Goal: Transaction & Acquisition: Purchase product/service

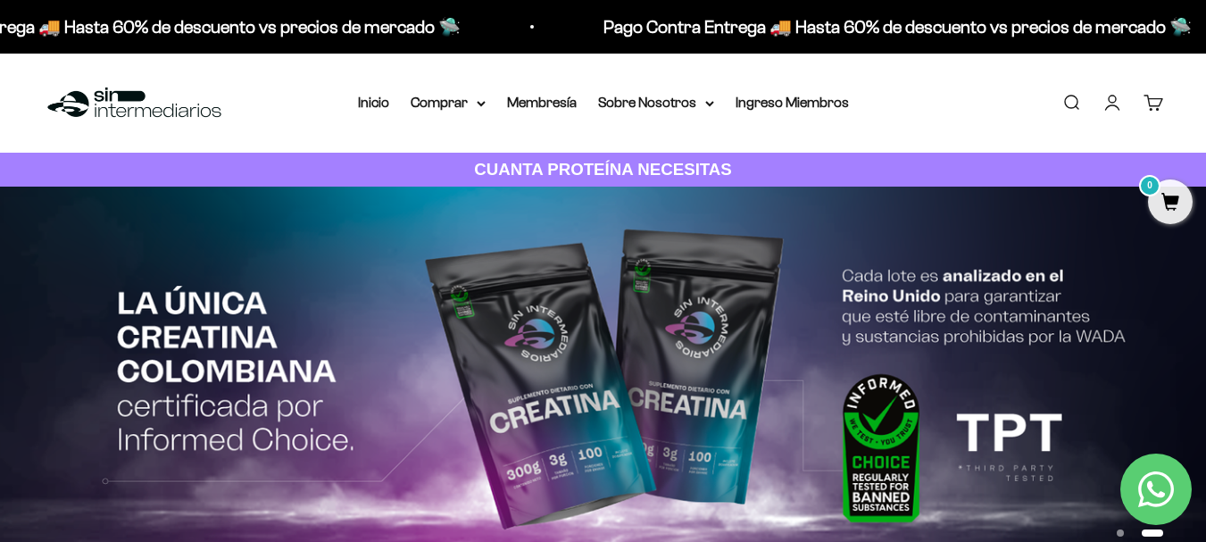
click at [1080, 103] on link "Buscar" at bounding box center [1072, 103] width 20 height 20
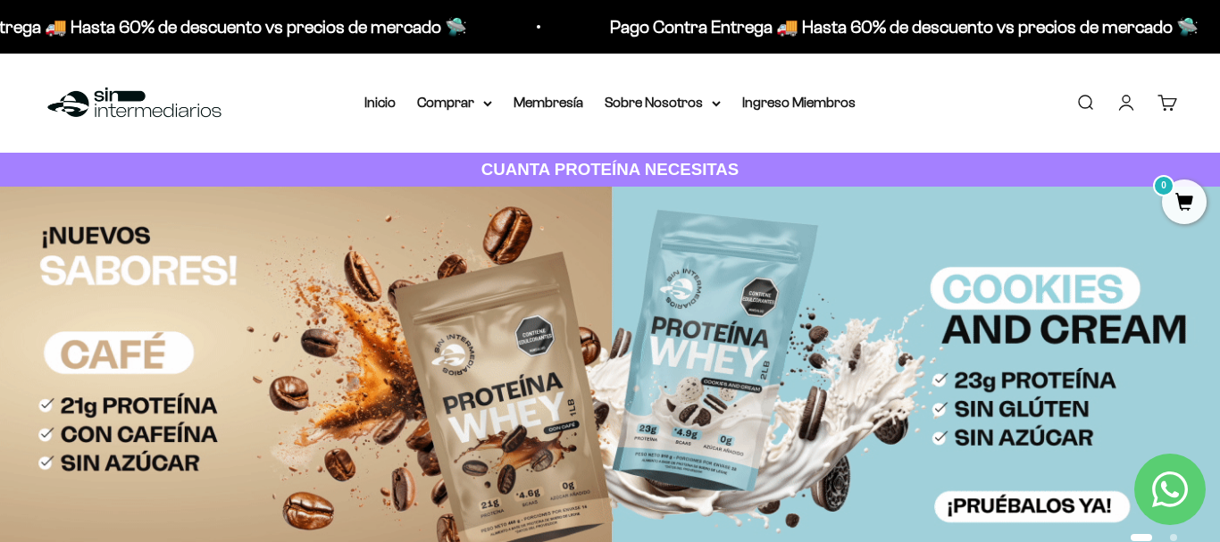
click at [0, 0] on div at bounding box center [0, 0] width 0 height 0
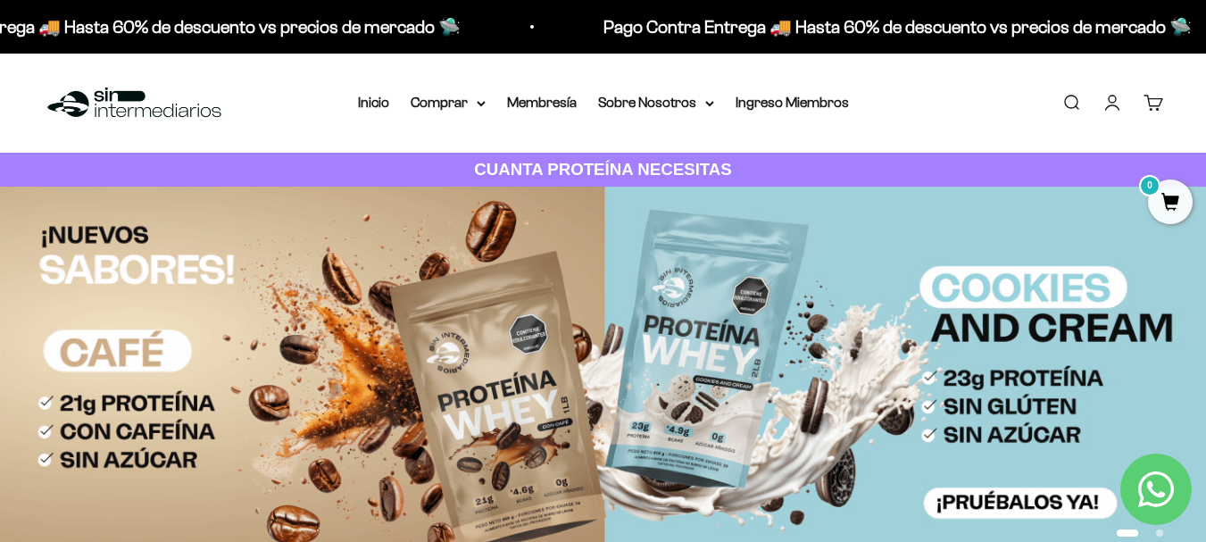
click at [496, 79] on div "Menú Buscar Inicio Comprar Proteínas Ver Todos Whey Iso Vegan Pancakes Pre-Entr…" at bounding box center [603, 103] width 1206 height 99
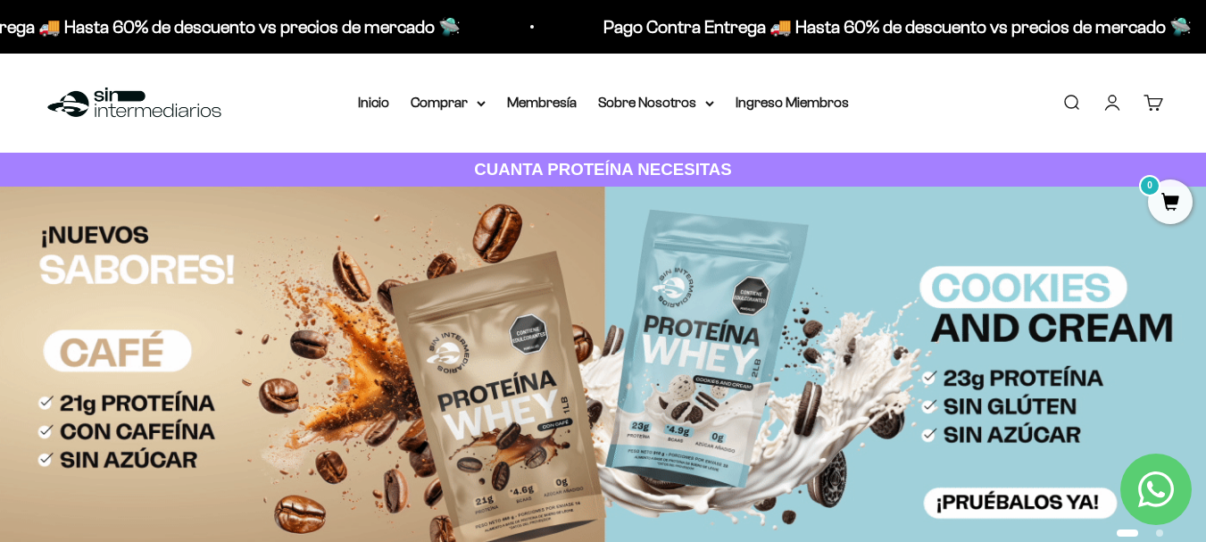
click at [1067, 98] on link "Buscar" at bounding box center [1072, 103] width 20 height 20
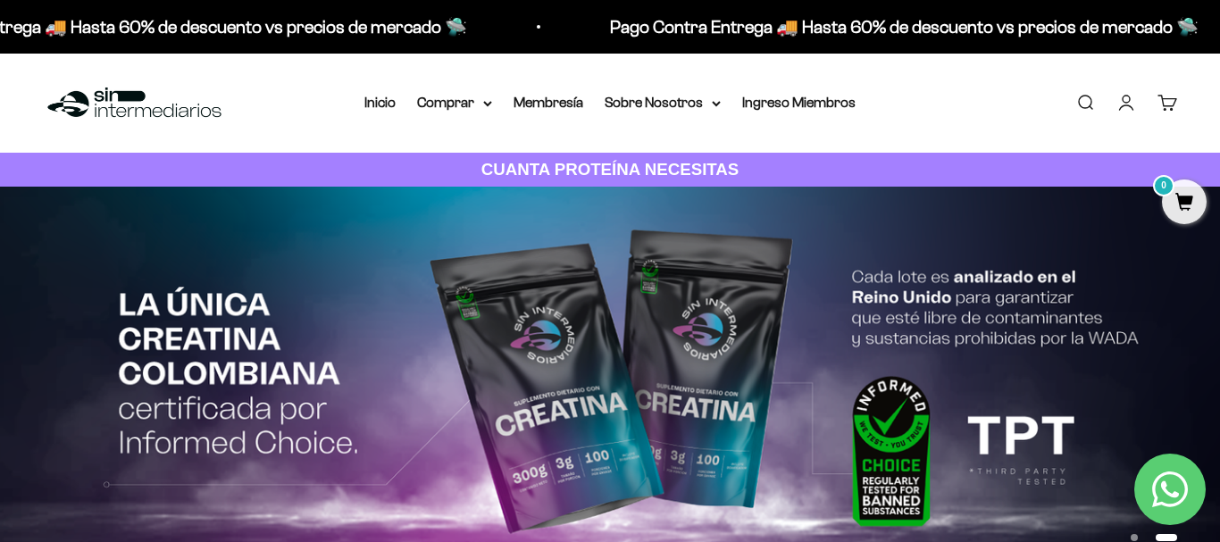
click at [0, 0] on input "Buscar" at bounding box center [0, 0] width 0 height 0
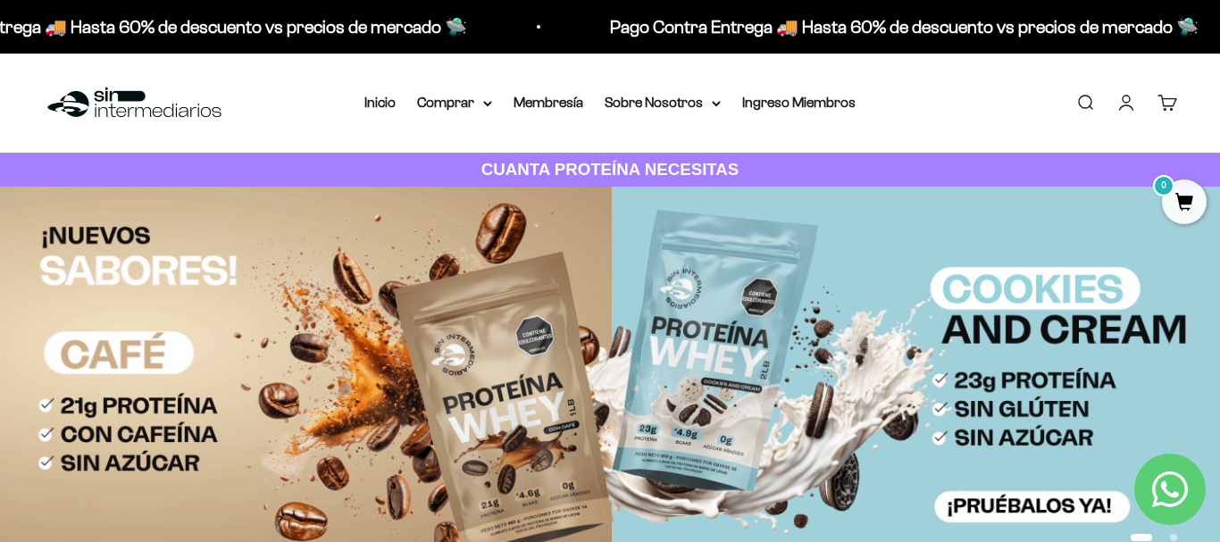
type input "iso"
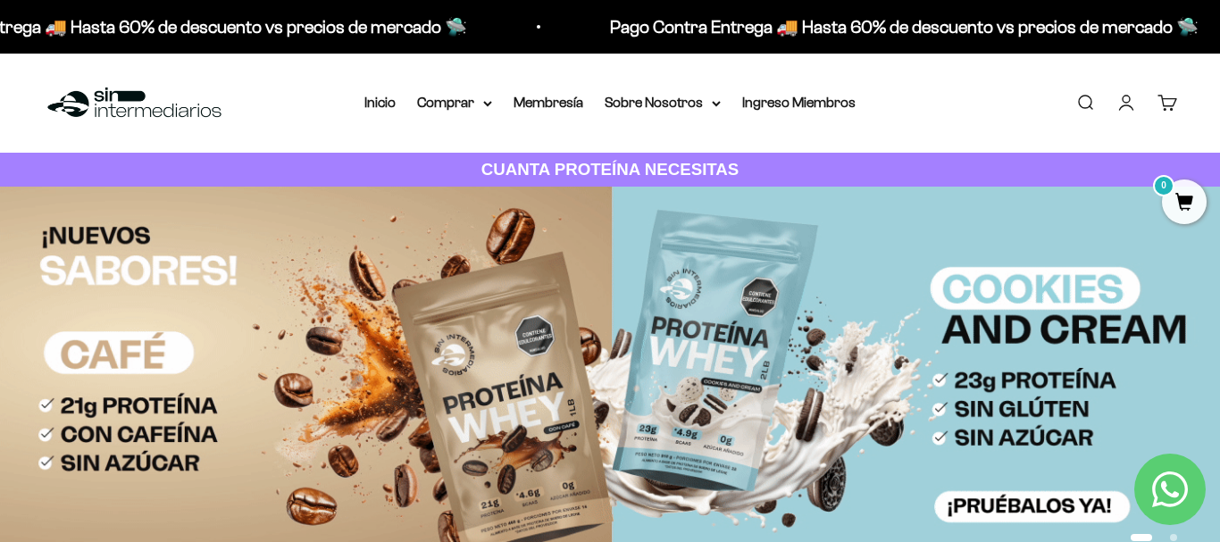
click at [0, 0] on span "Proteína Aislada ISO - Vainilla" at bounding box center [0, 0] width 0 height 0
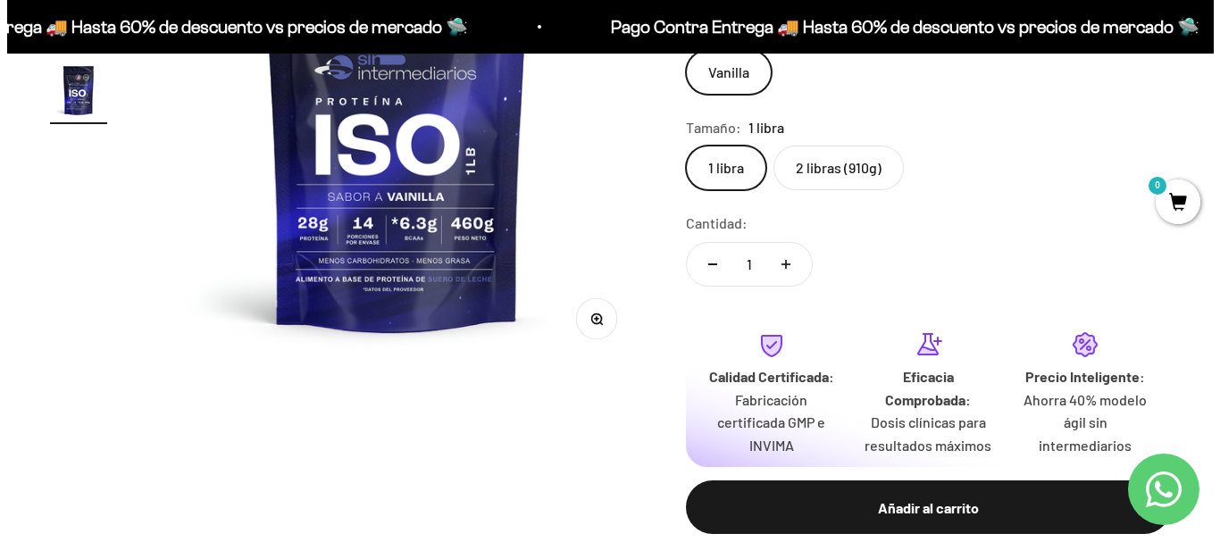
scroll to position [446, 0]
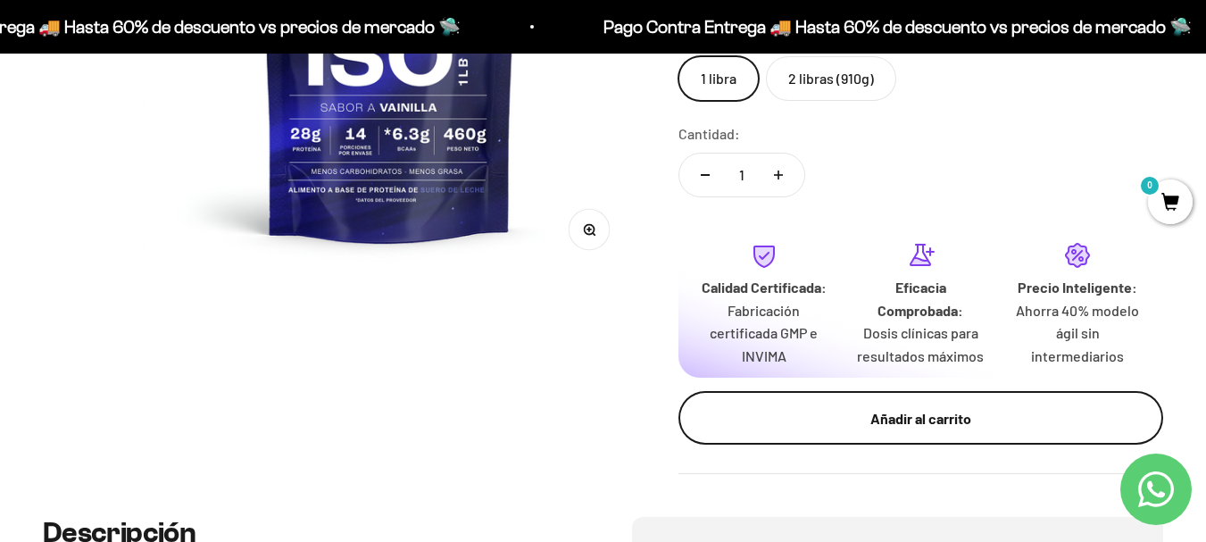
click at [900, 421] on div "Añadir al carrito" at bounding box center [920, 418] width 413 height 23
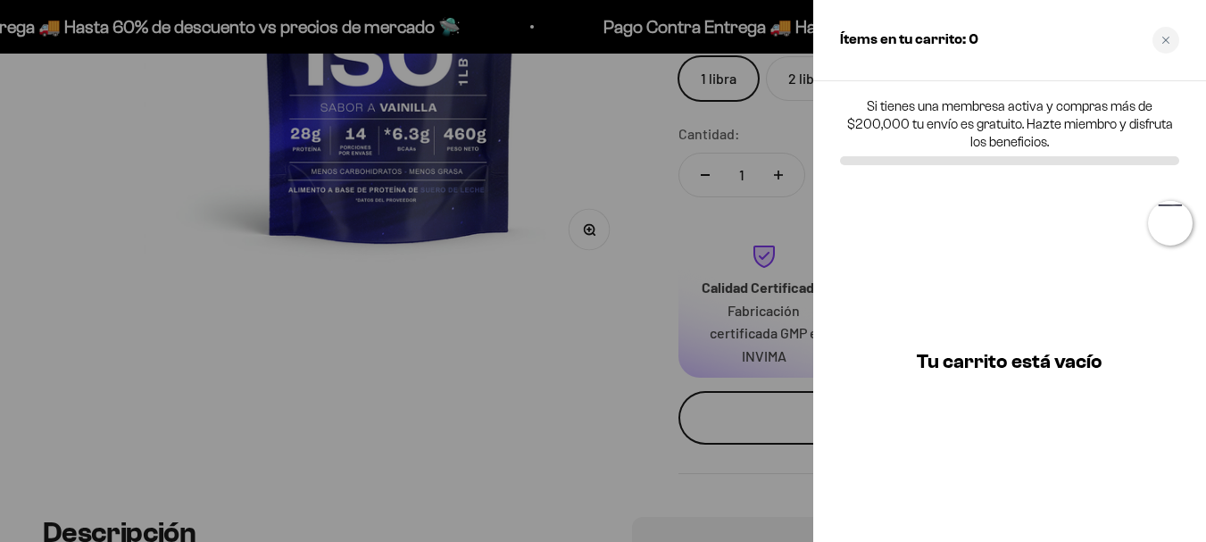
scroll to position [0, 1532]
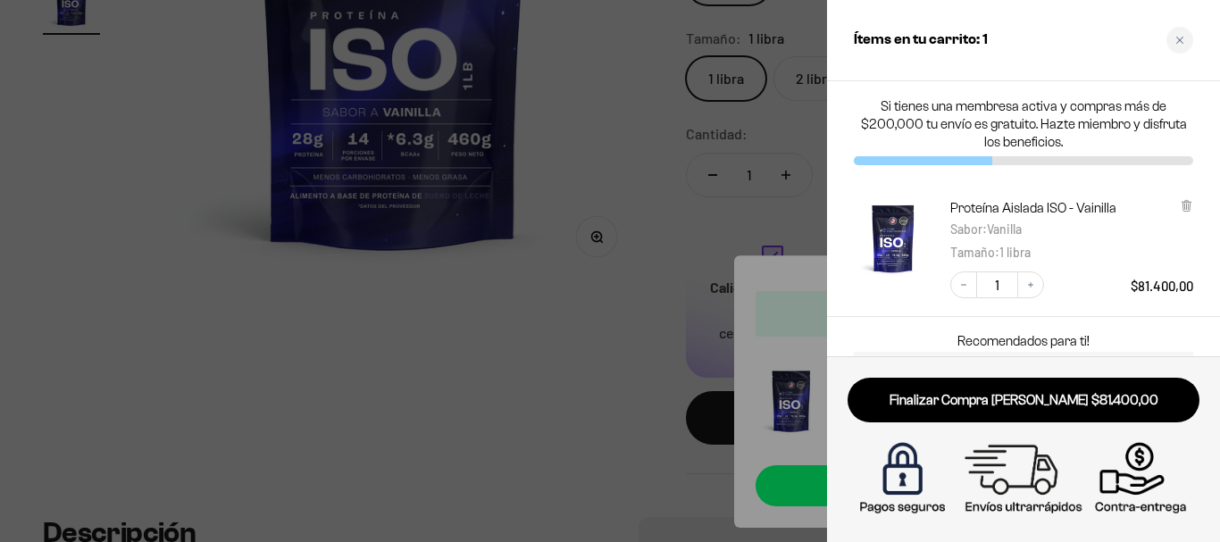
click at [618, 314] on div at bounding box center [610, 271] width 1220 height 542
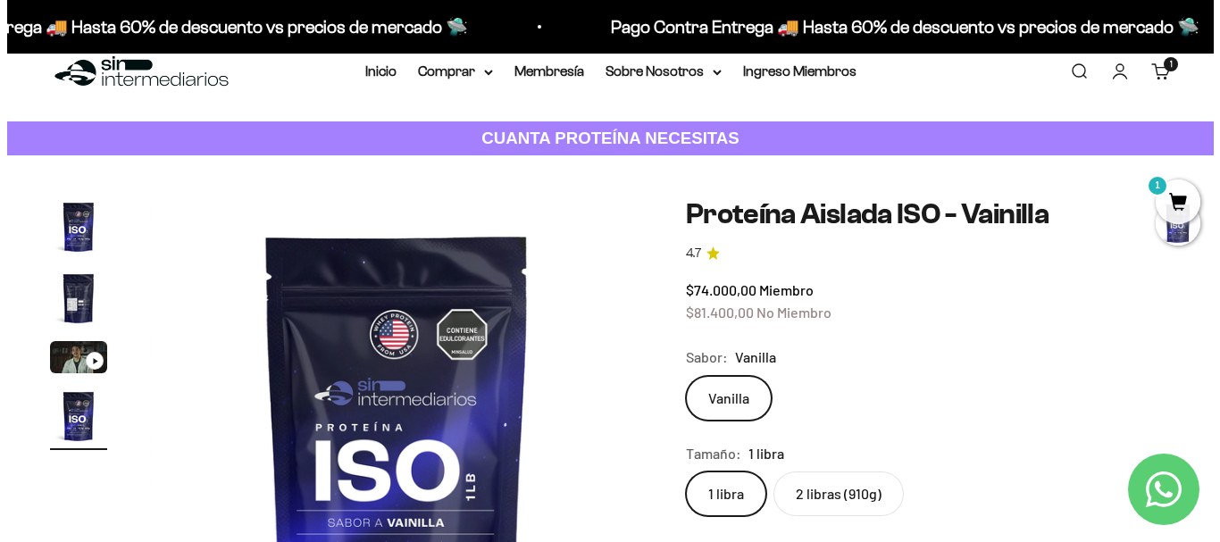
scroll to position [0, 0]
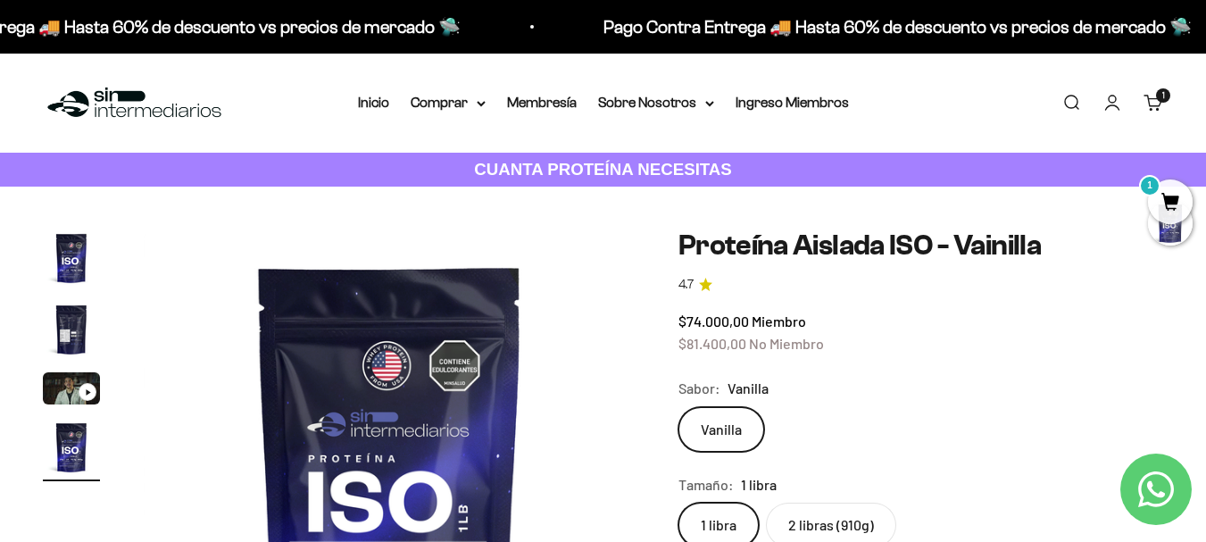
click at [1067, 96] on link "Buscar" at bounding box center [1072, 103] width 20 height 20
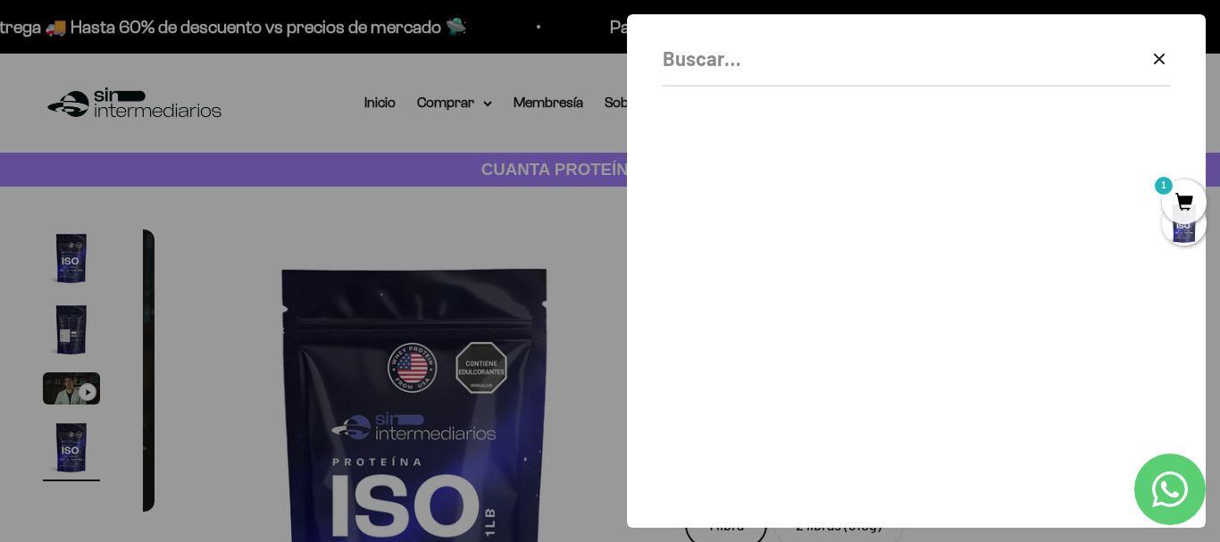
scroll to position [0, 1532]
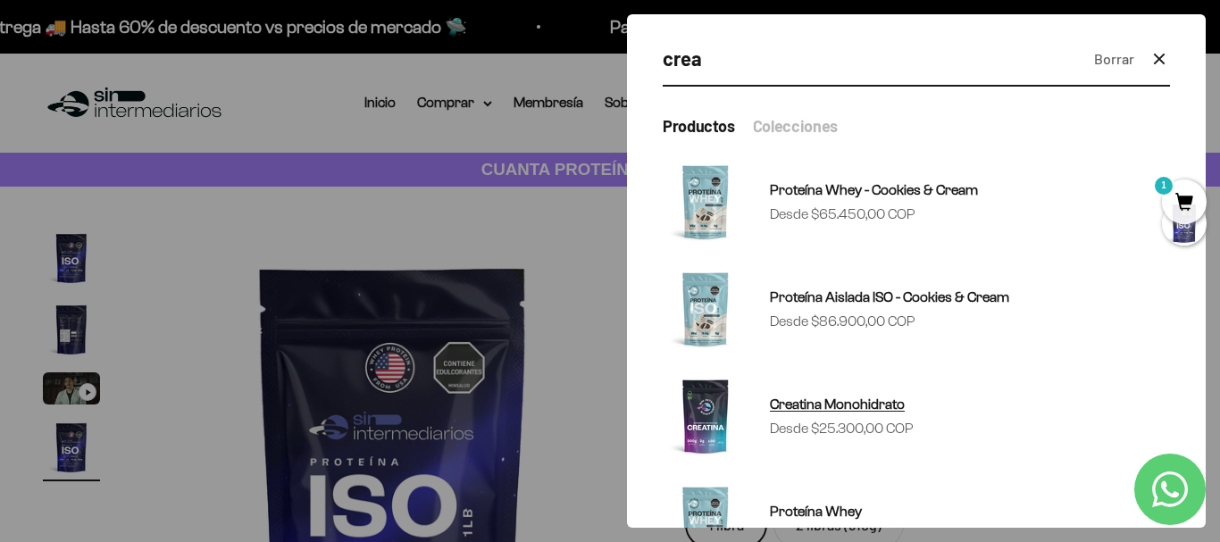
type input "crea"
click at [837, 404] on span "Creatina Monohidrato" at bounding box center [837, 403] width 135 height 15
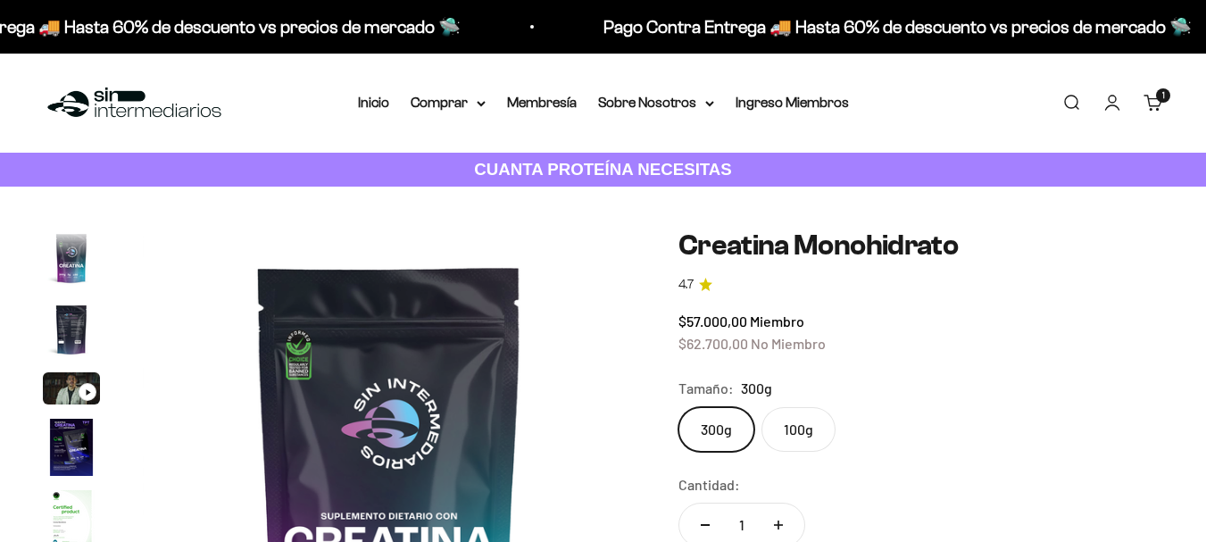
scroll to position [73, 0]
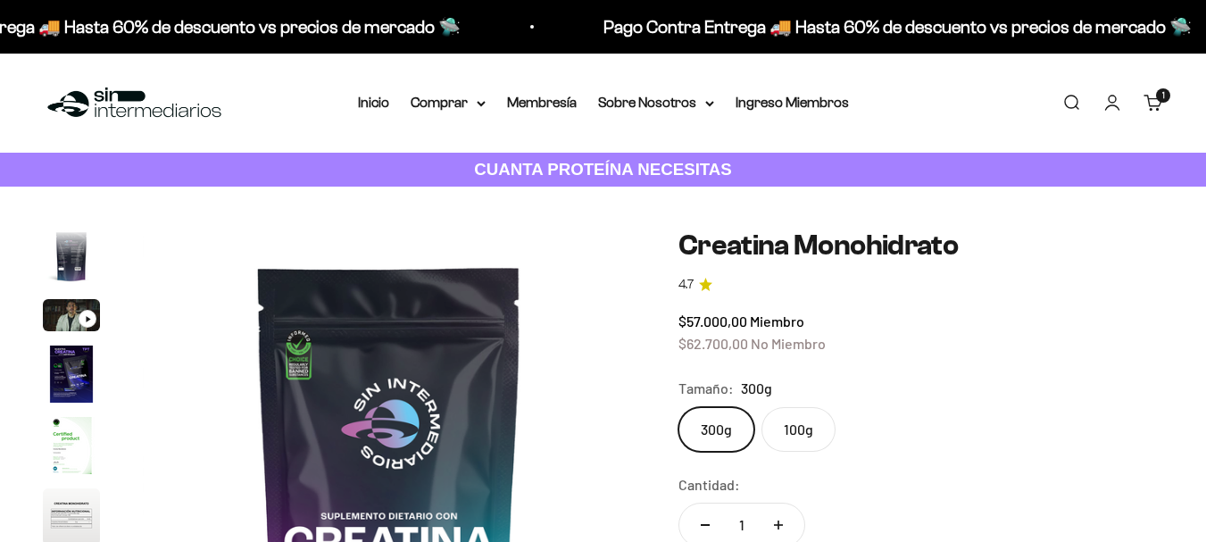
click at [809, 405] on fieldset "Tamaño: 300g 300g 100g" at bounding box center [921, 414] width 485 height 75
click at [807, 424] on label "100g" at bounding box center [799, 429] width 74 height 45
click at [679, 407] on input "100g" at bounding box center [678, 406] width 1 height 1
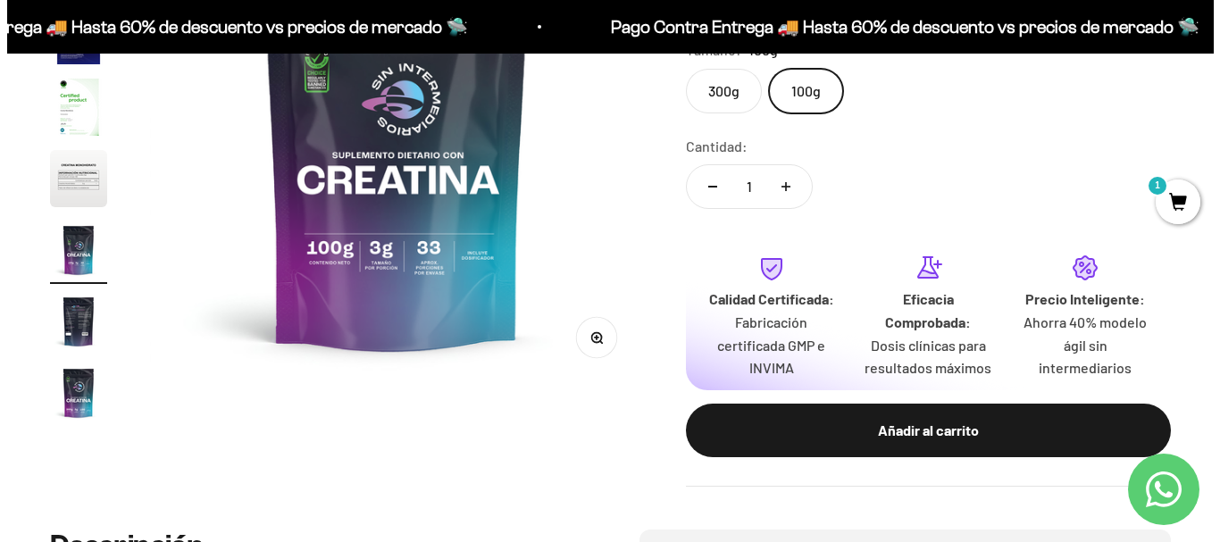
scroll to position [446, 0]
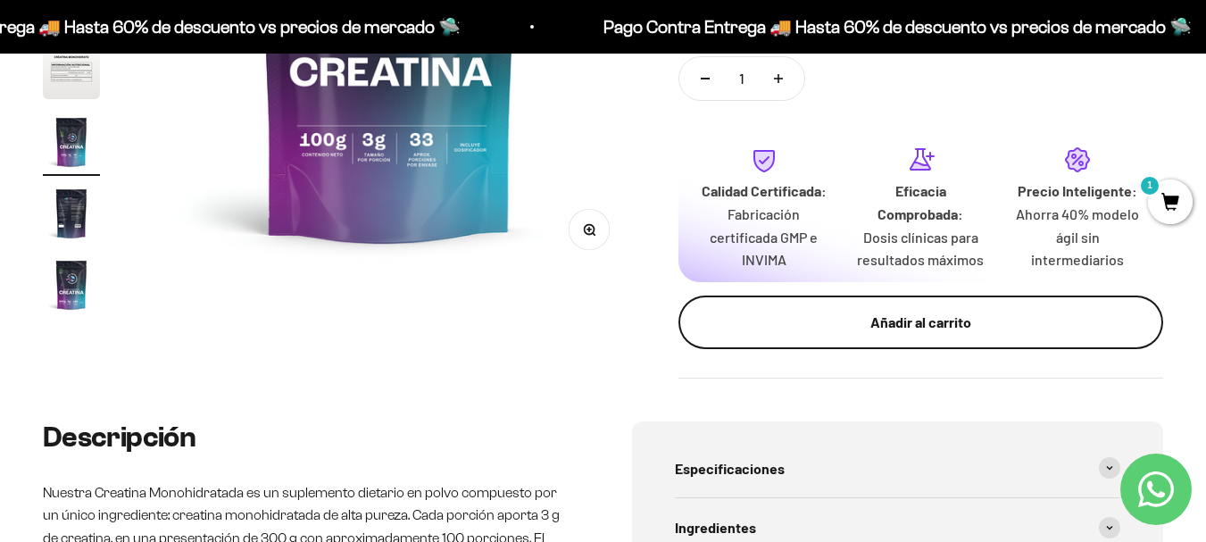
click at [865, 338] on button "Añadir al carrito" at bounding box center [921, 323] width 485 height 54
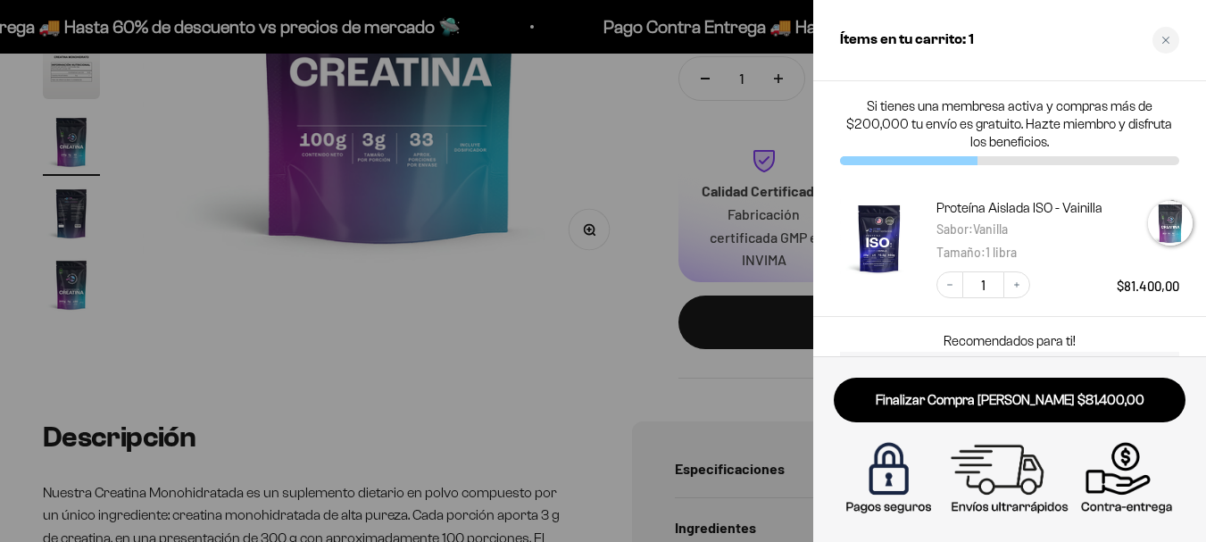
scroll to position [0, 3065]
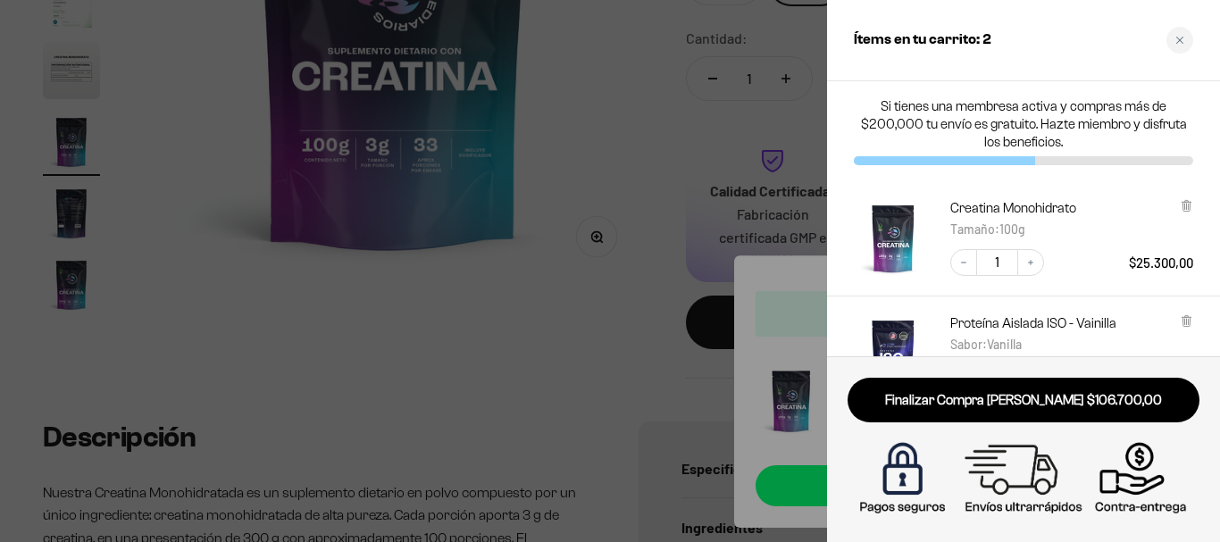
click at [626, 293] on div at bounding box center [610, 271] width 1220 height 542
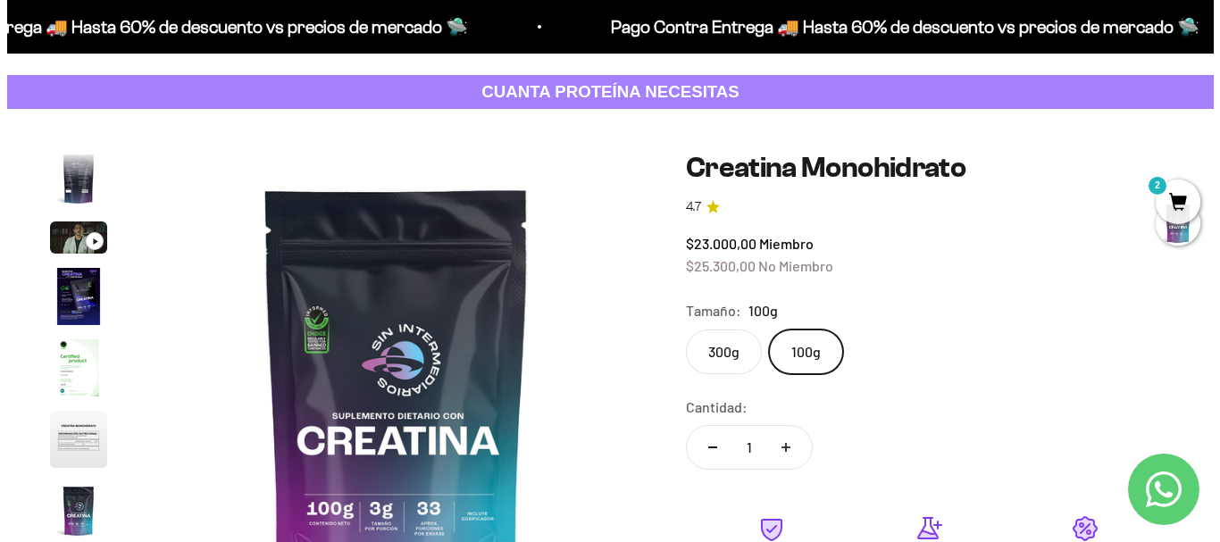
scroll to position [0, 0]
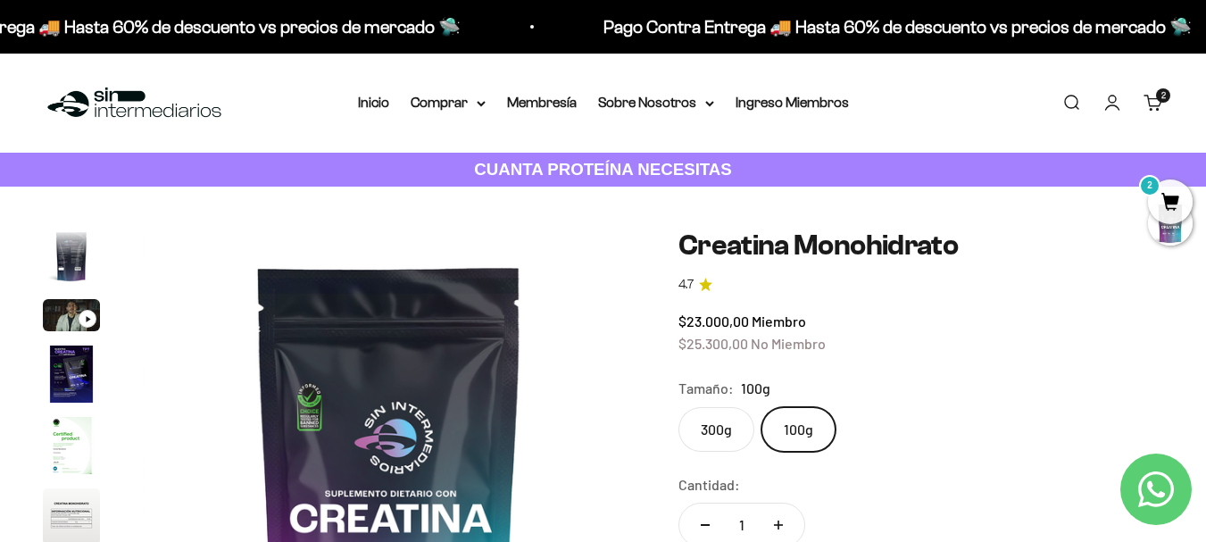
click at [1073, 106] on link "Buscar" at bounding box center [1072, 103] width 20 height 20
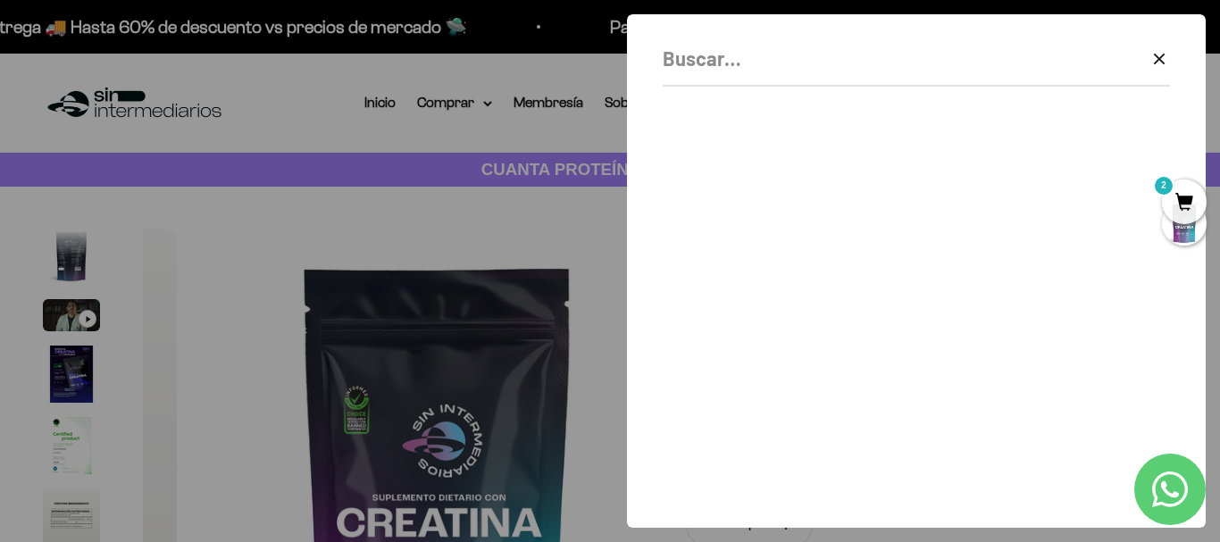
scroll to position [0, 3065]
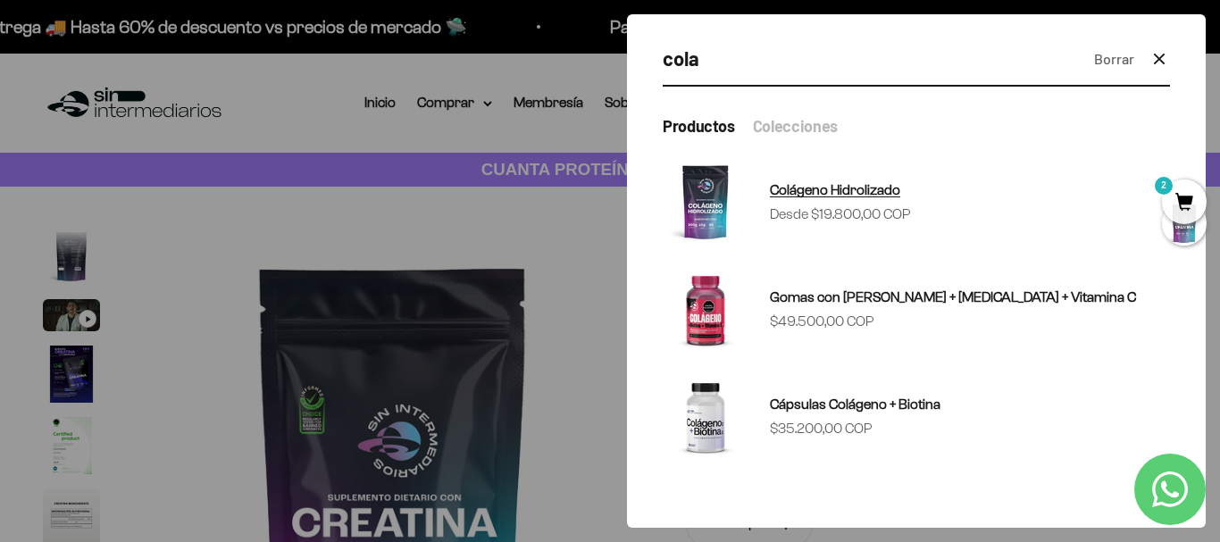
type input "cola"
click at [693, 193] on img at bounding box center [706, 202] width 86 height 86
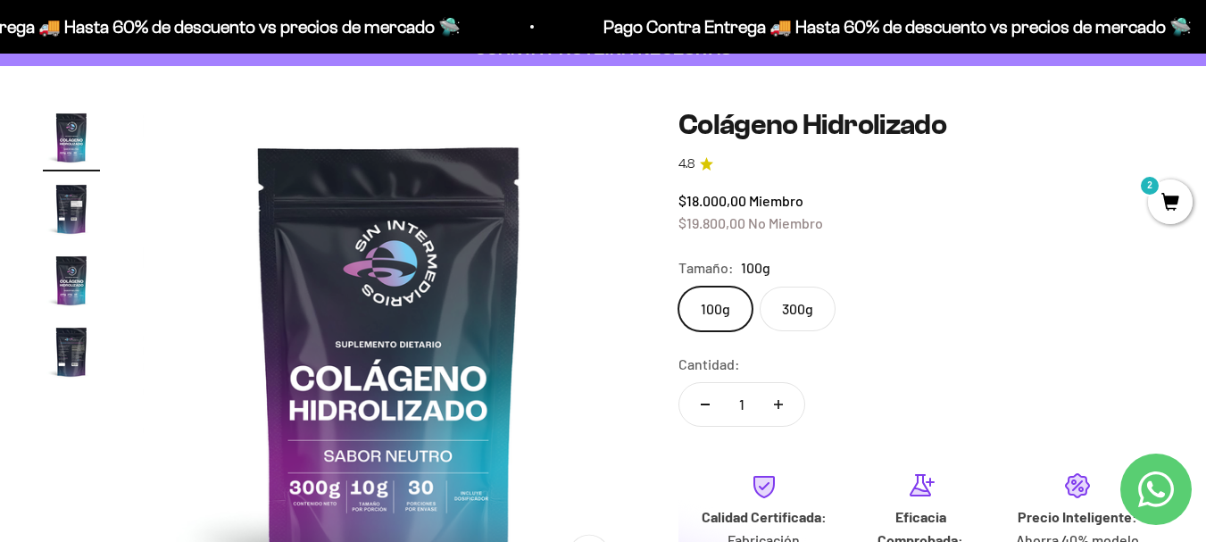
scroll to position [89, 0]
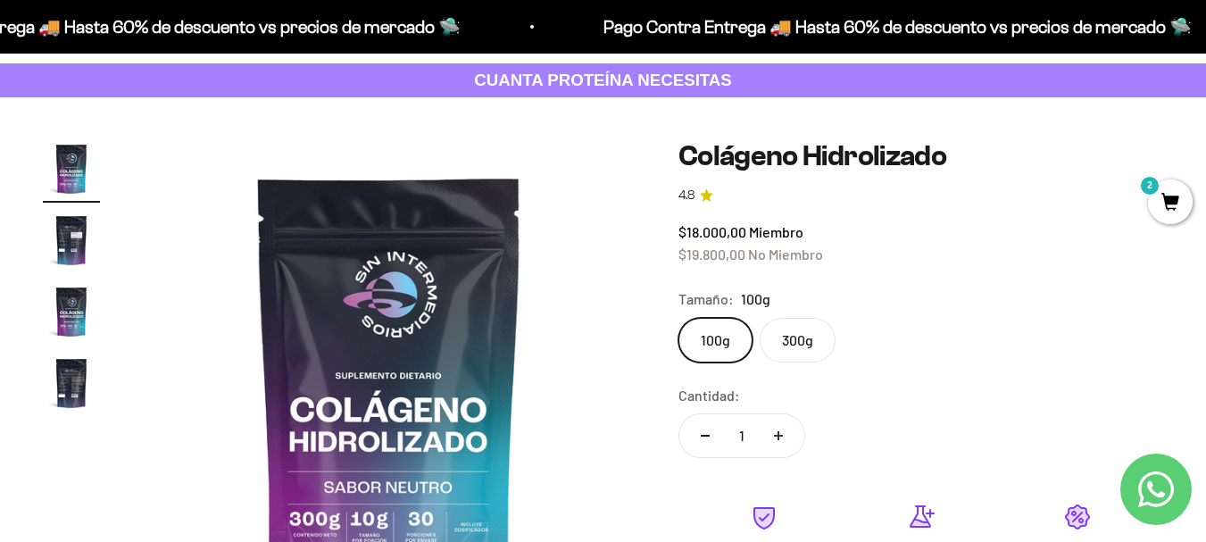
click at [86, 175] on img "Ir al artículo 1" at bounding box center [71, 168] width 57 height 57
click at [70, 172] on img "Ir al artículo 1" at bounding box center [71, 168] width 57 height 57
click at [66, 239] on img "Ir al artículo 2" at bounding box center [71, 240] width 57 height 57
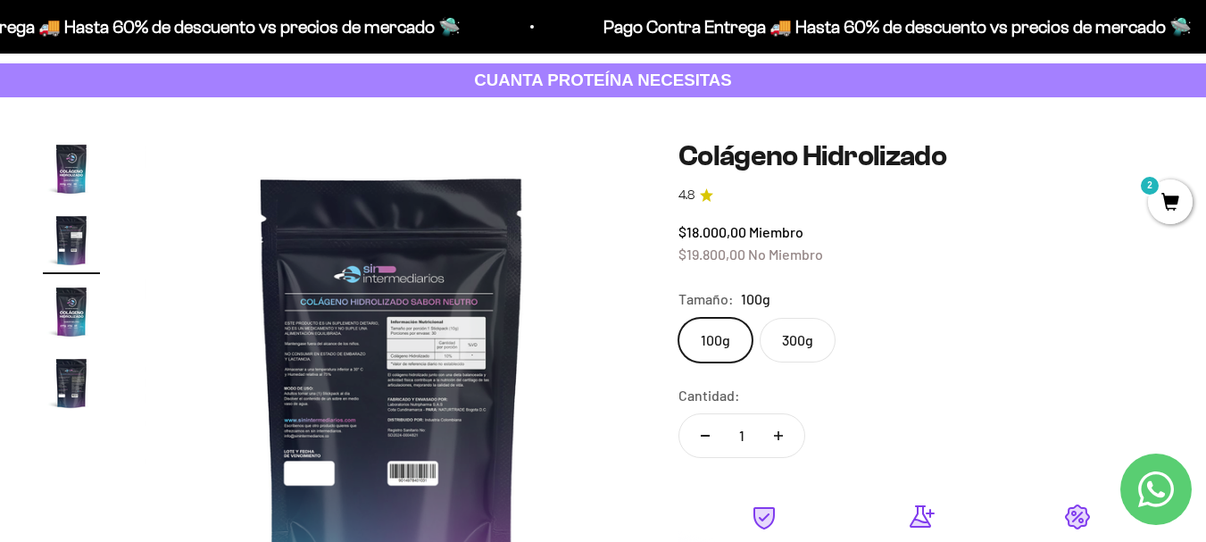
scroll to position [0, 504]
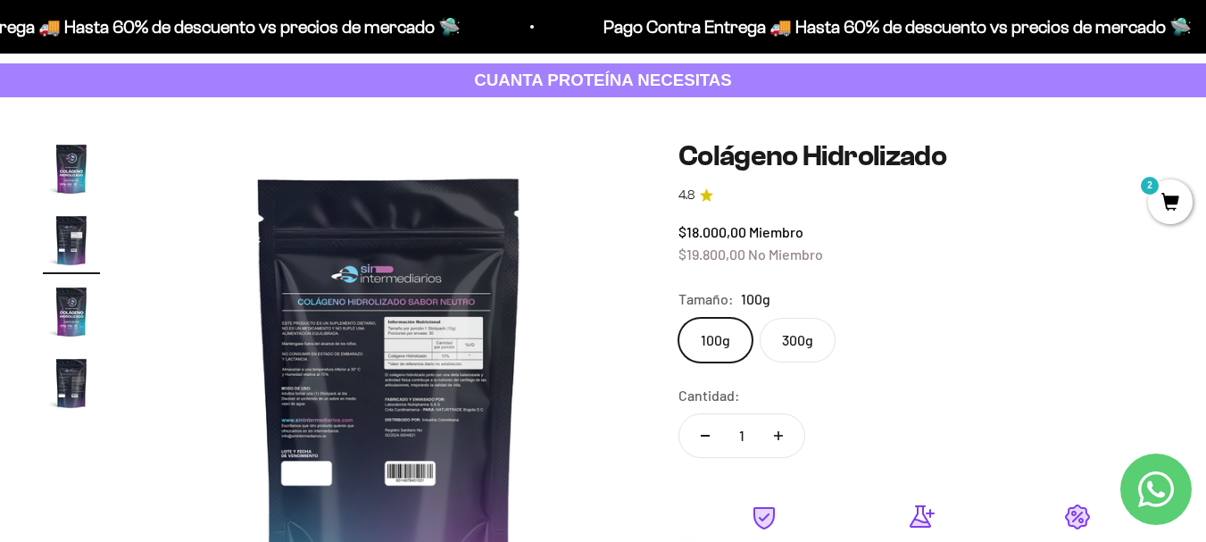
click at [58, 296] on img "Ir al artículo 3" at bounding box center [71, 311] width 57 height 57
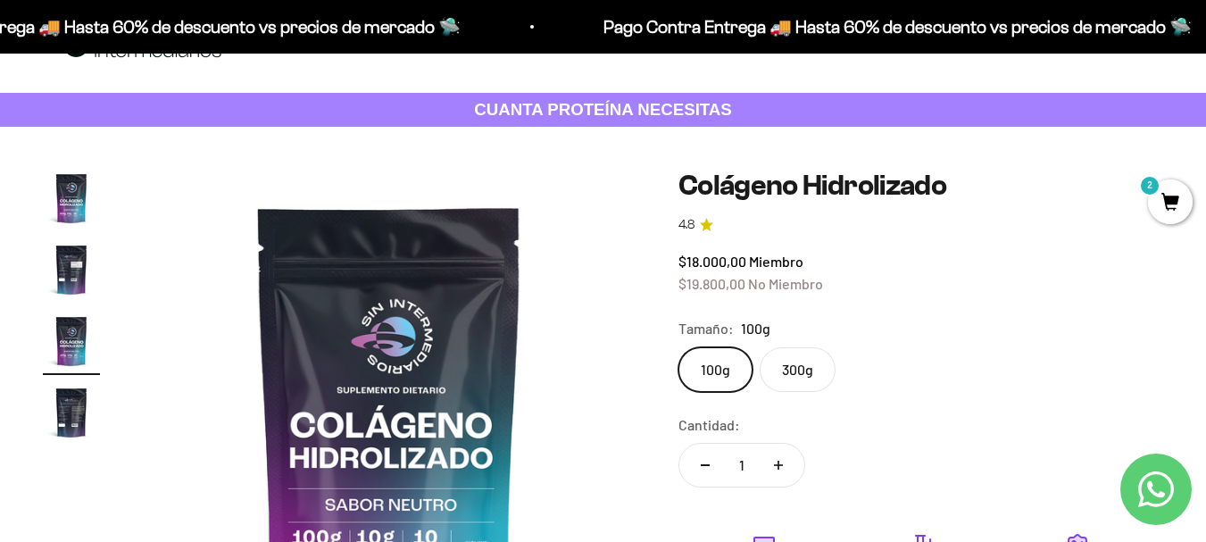
scroll to position [0, 0]
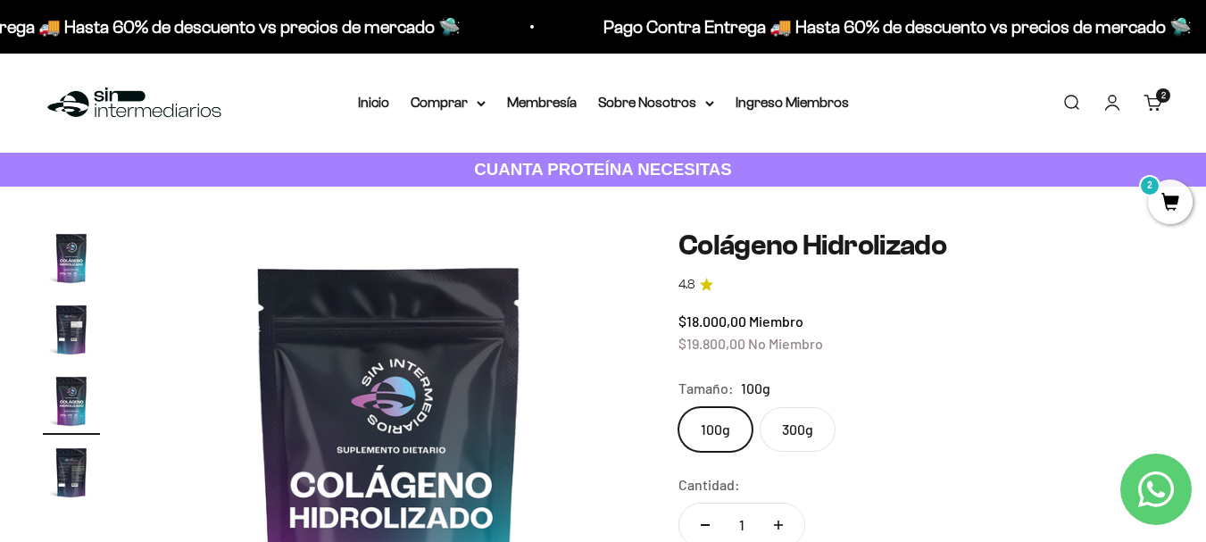
click at [63, 419] on img "Ir al artículo 3" at bounding box center [71, 400] width 57 height 57
click at [73, 334] on img "Ir al artículo 2" at bounding box center [71, 329] width 57 height 57
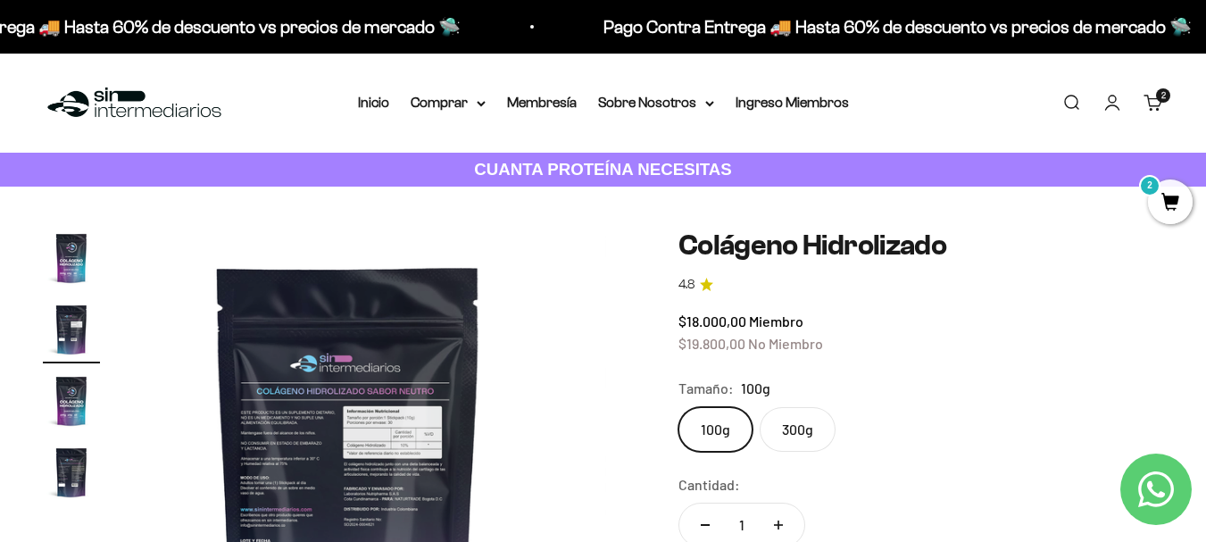
scroll to position [0, 504]
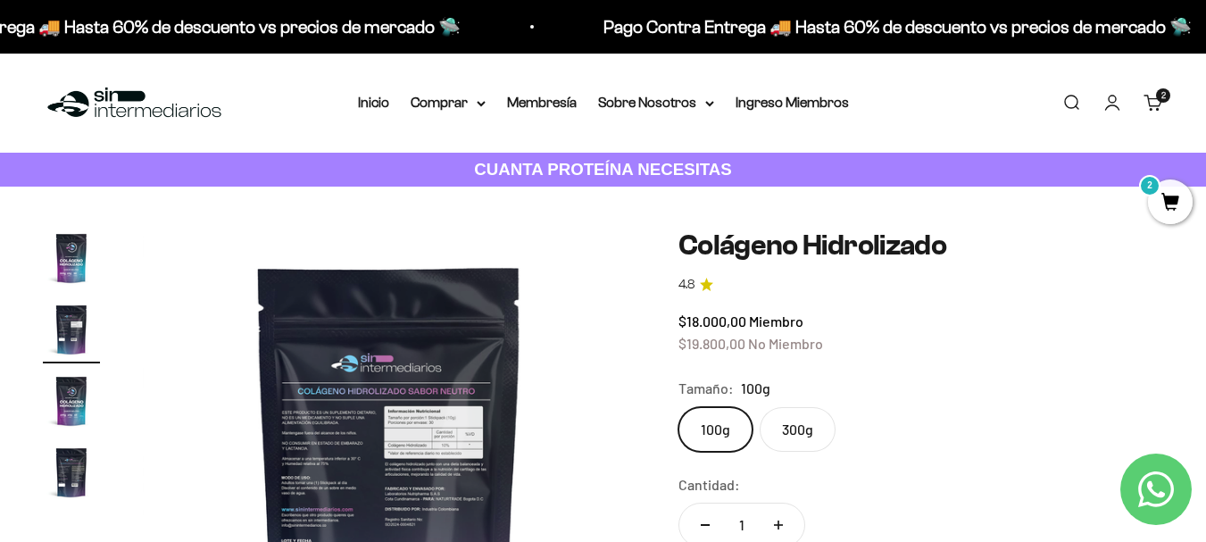
click at [382, 351] on img at bounding box center [389, 475] width 493 height 493
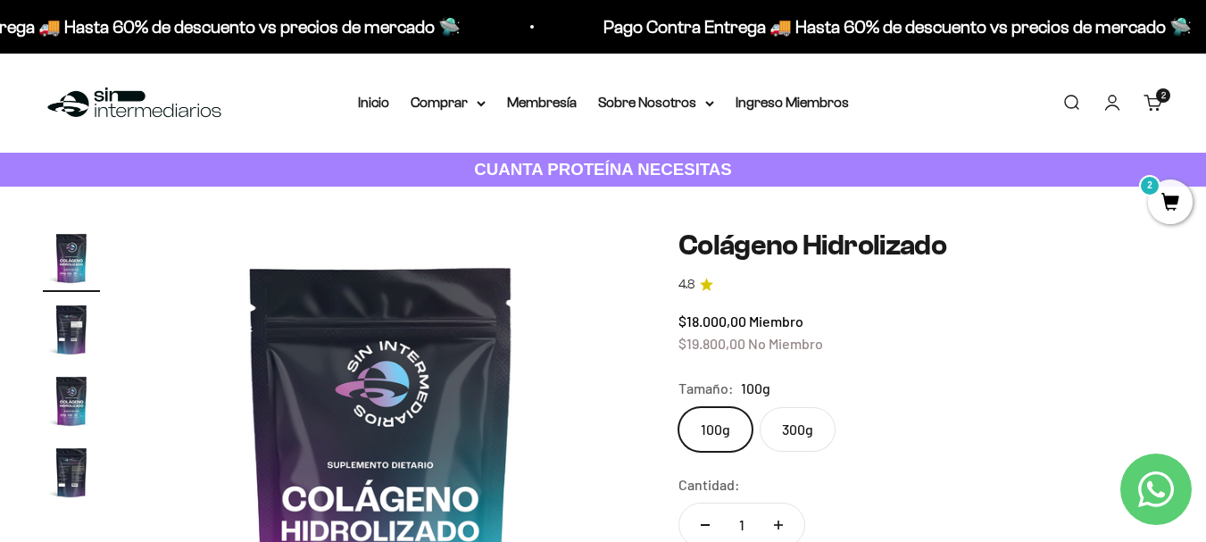
scroll to position [0, 0]
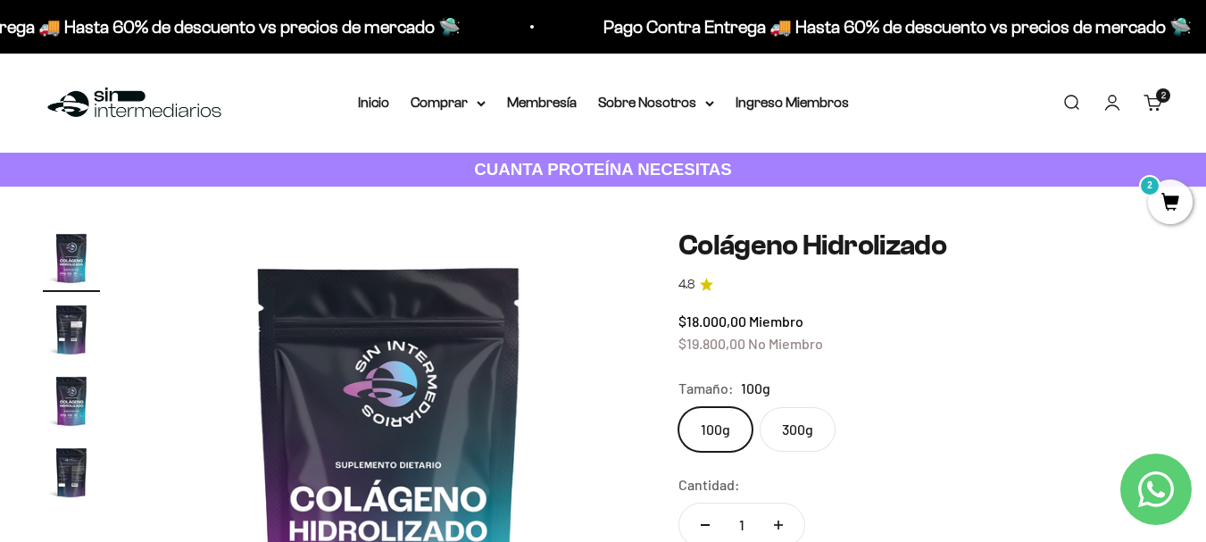
click at [516, 404] on img at bounding box center [389, 475] width 493 height 493
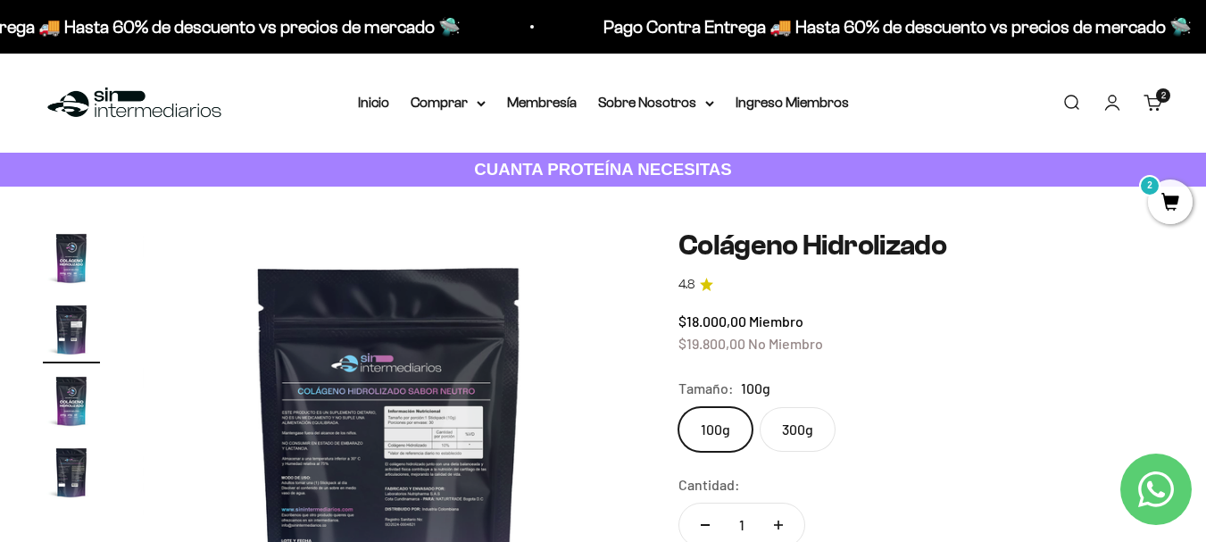
click at [405, 388] on img at bounding box center [389, 475] width 493 height 493
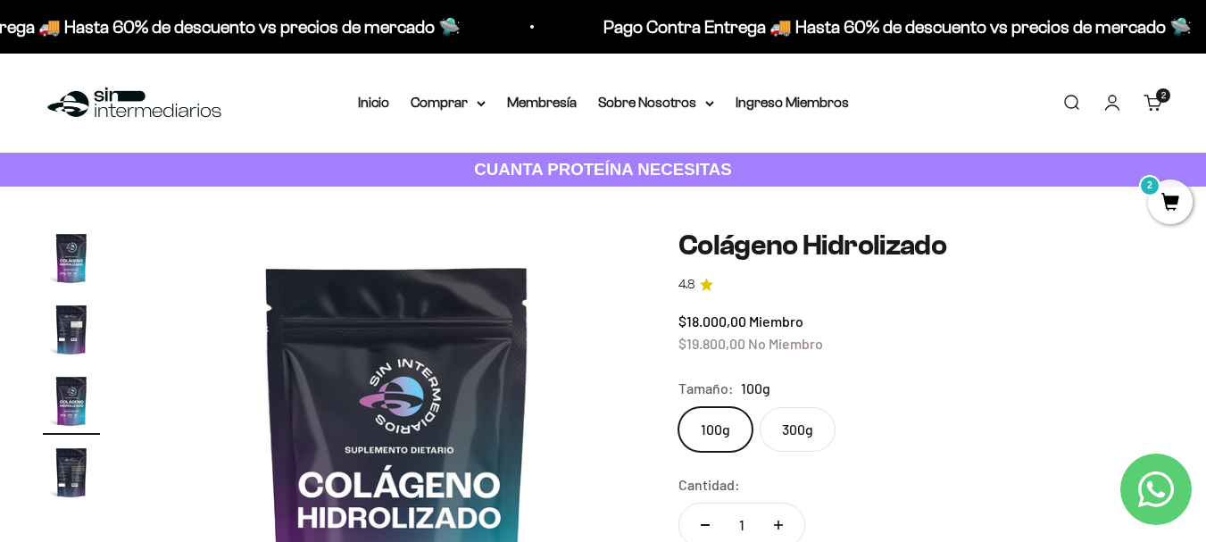
scroll to position [0, 1007]
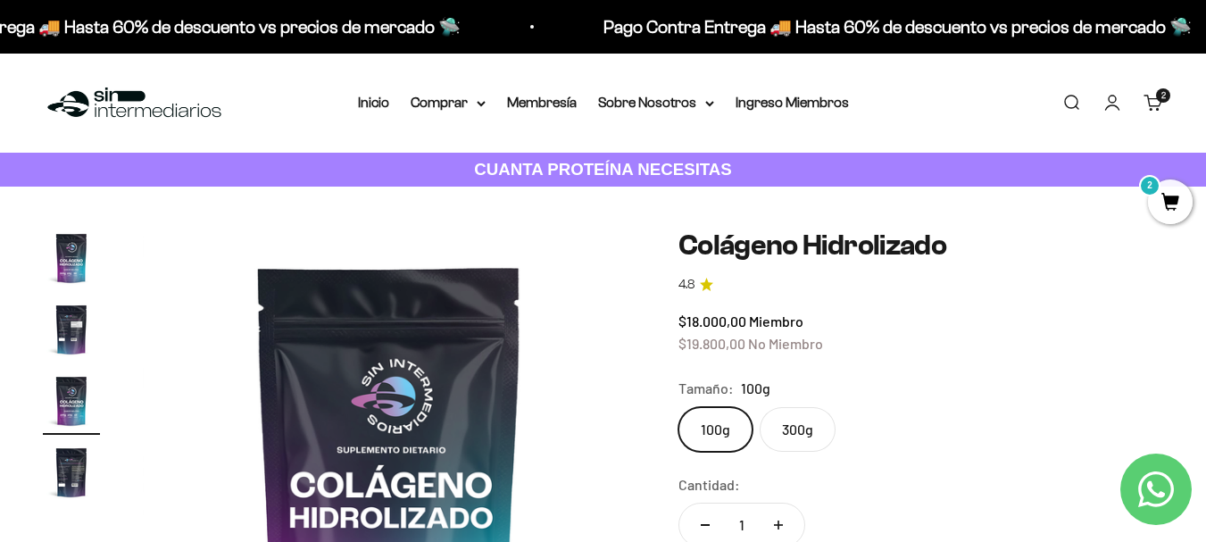
click at [1079, 401] on fieldset "Tamaño: 100g 100g 300g" at bounding box center [921, 414] width 485 height 75
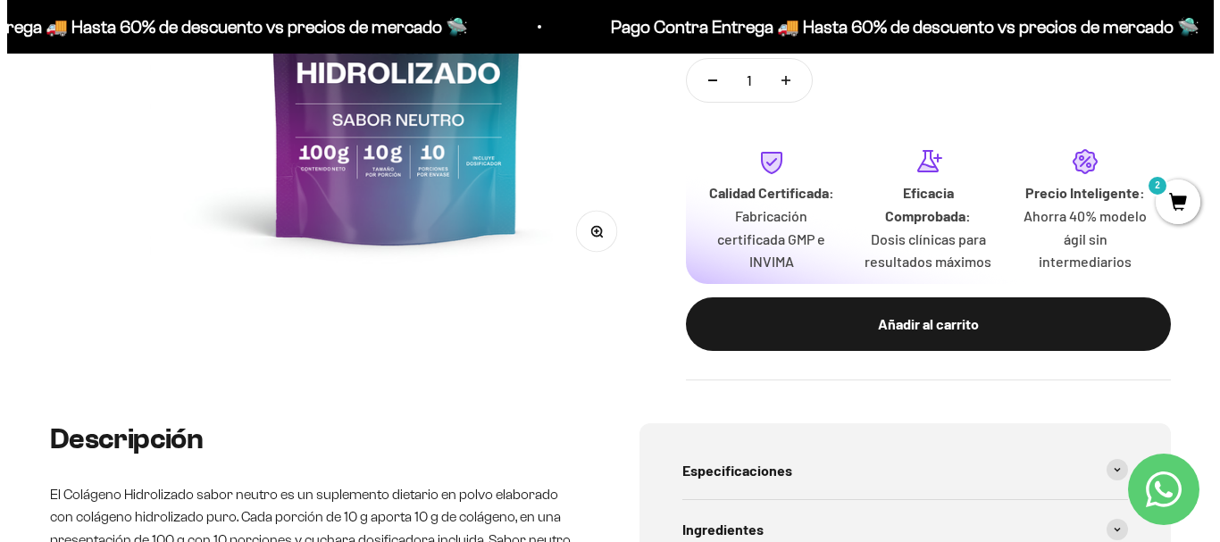
scroll to position [446, 0]
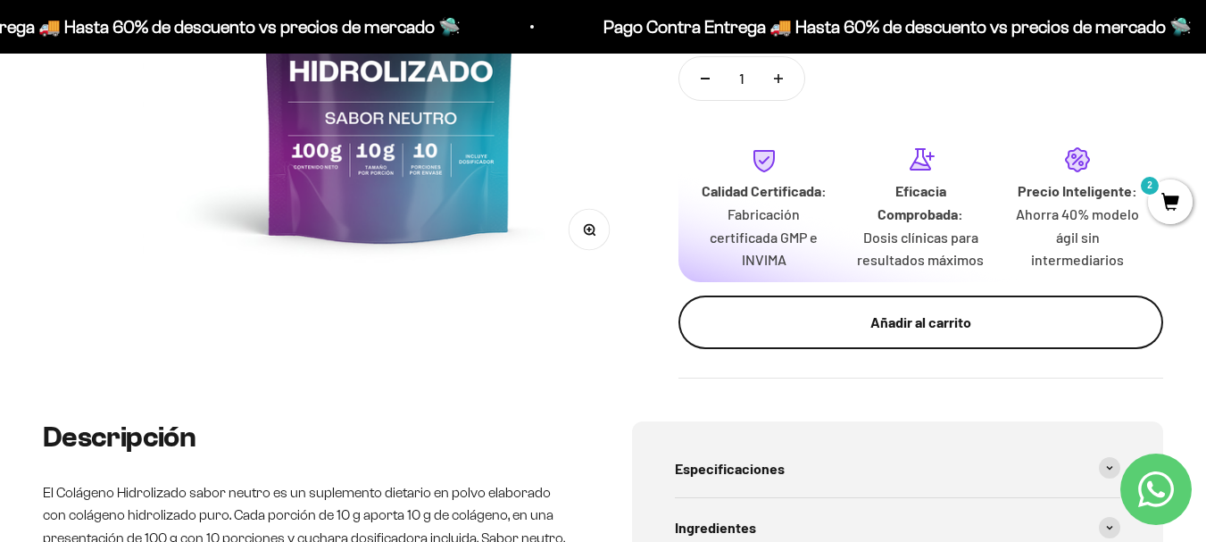
click at [921, 338] on button "Añadir al carrito" at bounding box center [921, 323] width 485 height 54
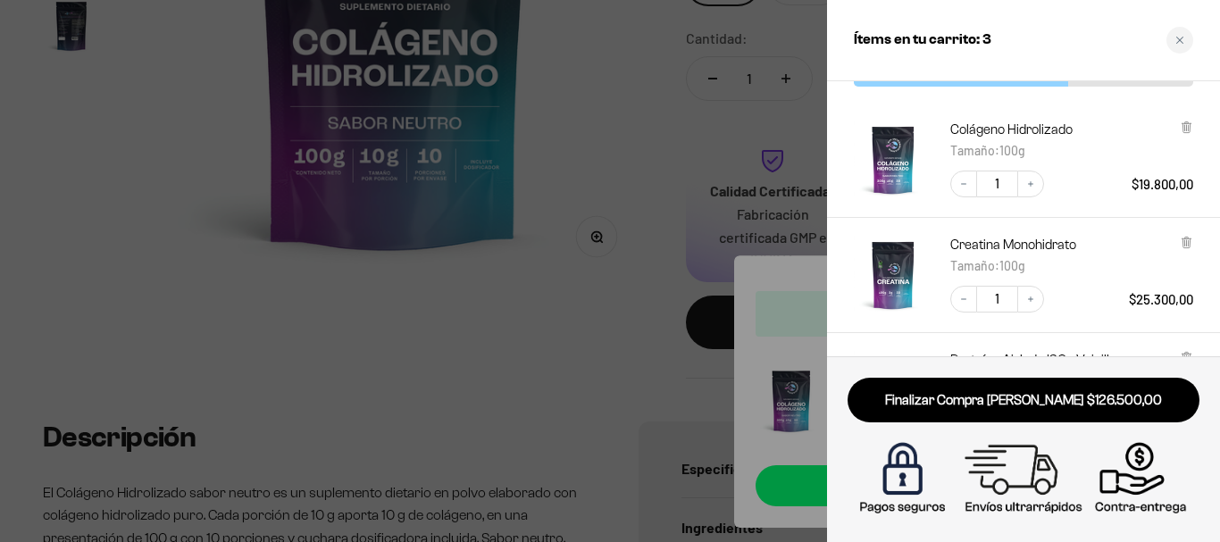
scroll to position [0, 0]
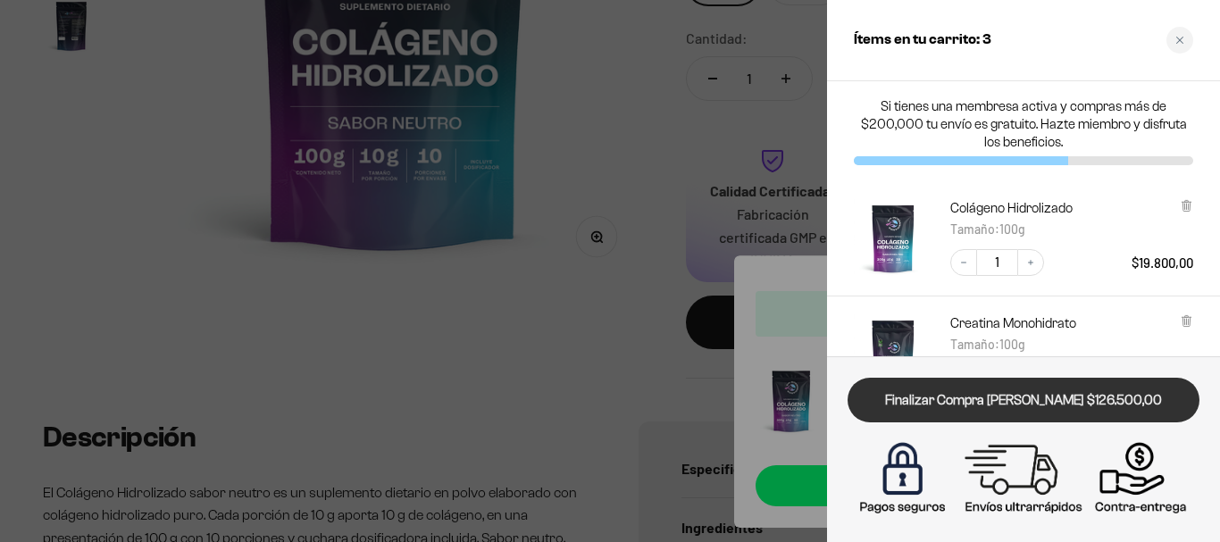
click at [1105, 394] on link "Finalizar Compra [PERSON_NAME] $126.500,00" at bounding box center [1023, 401] width 352 height 46
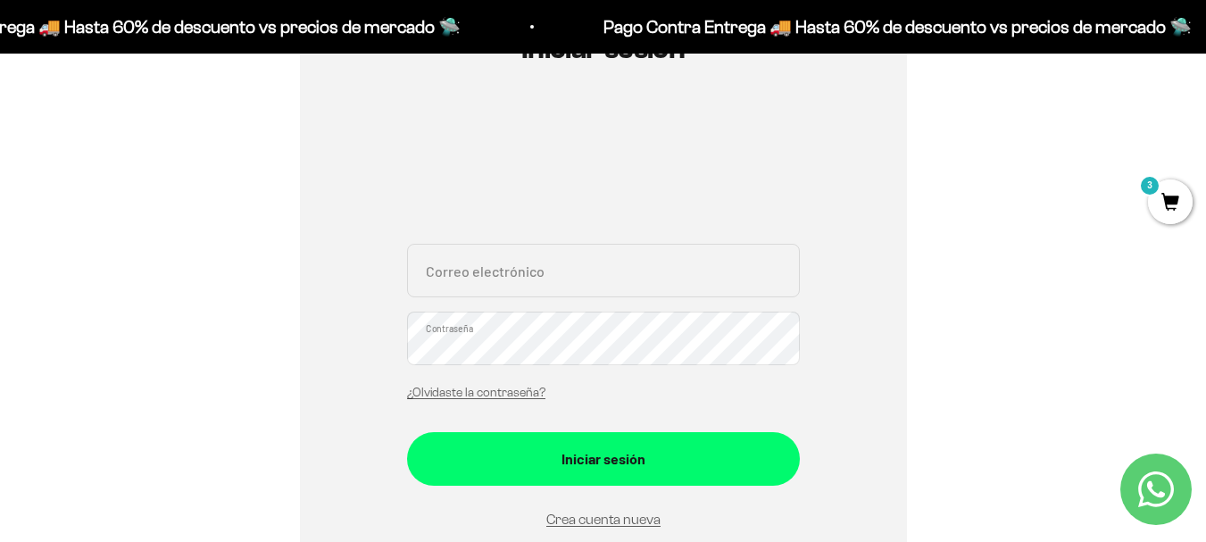
scroll to position [268, 0]
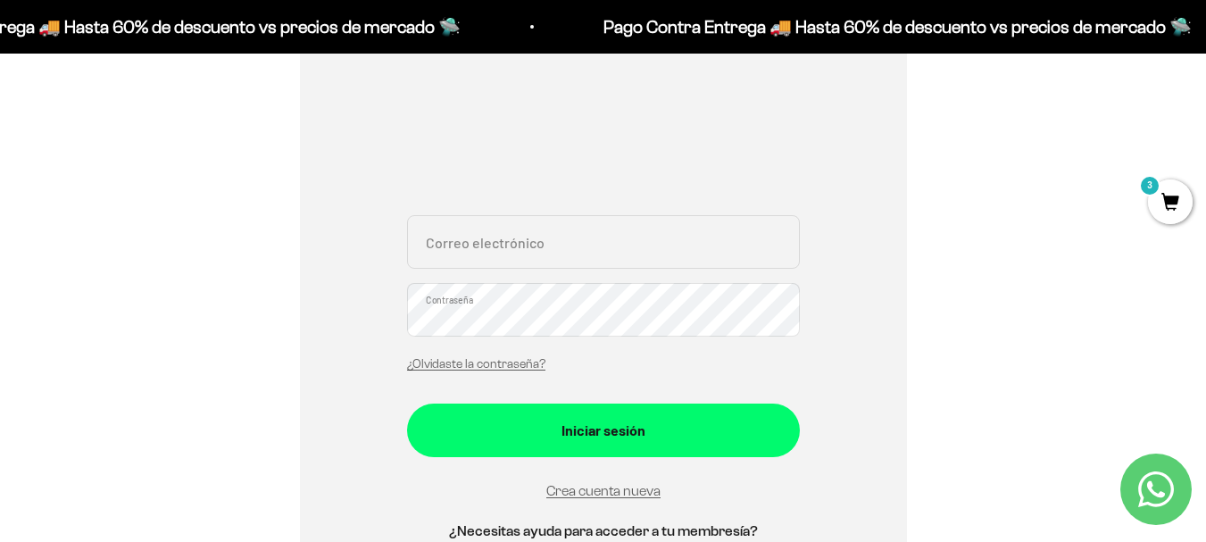
click at [604, 242] on input "Correo electrónico" at bounding box center [603, 242] width 393 height 54
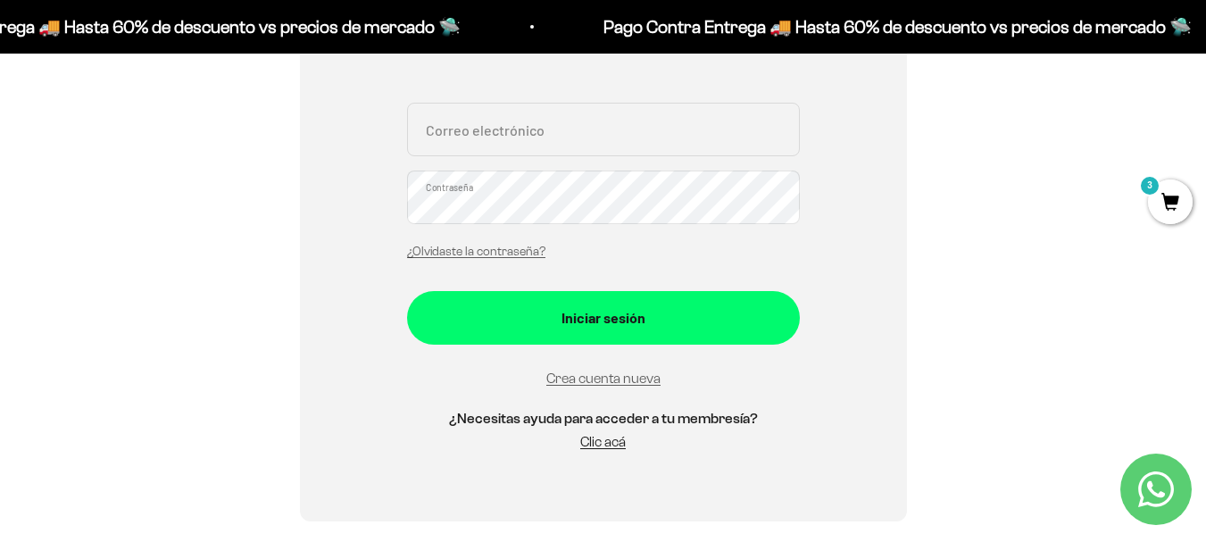
scroll to position [625, 0]
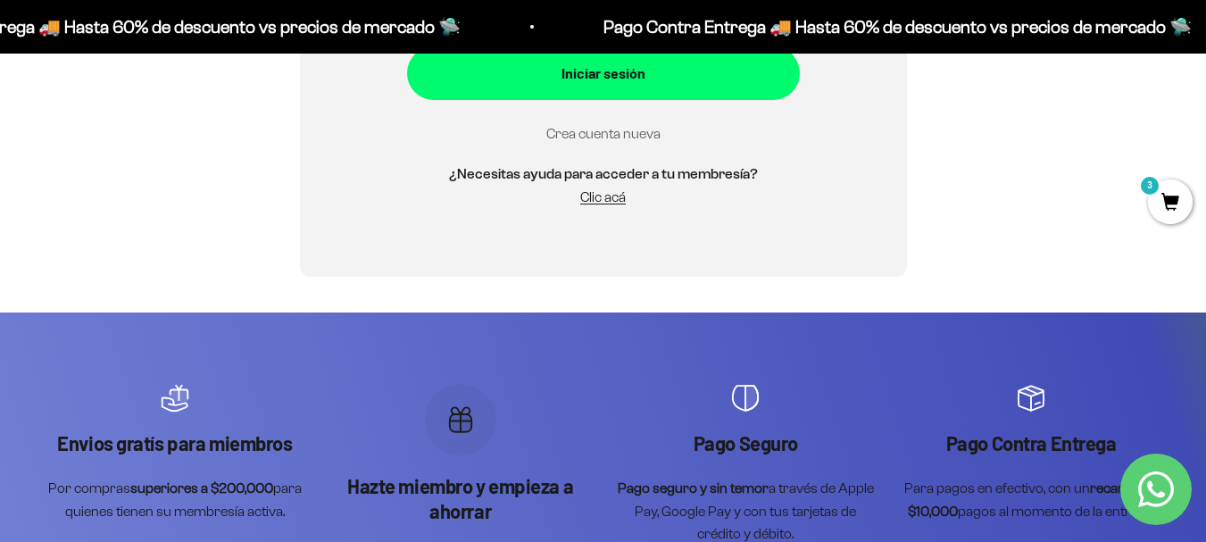
click at [613, 138] on link "Crea cuenta nueva" at bounding box center [603, 133] width 114 height 15
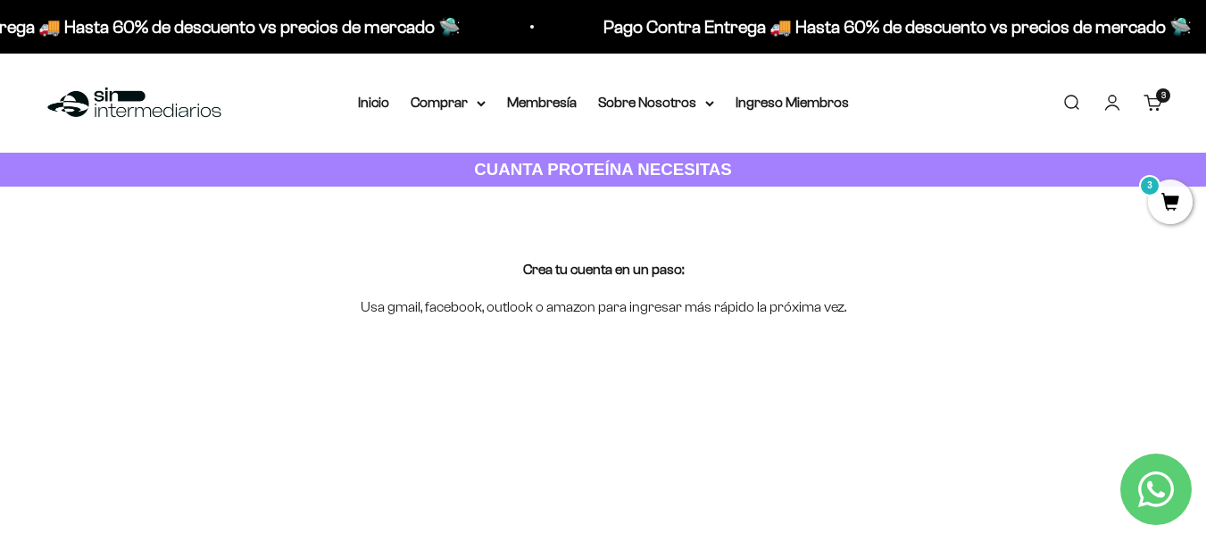
click at [604, 165] on strong "CUANTA PROTEÍNA NECESITAS" at bounding box center [603, 169] width 258 height 19
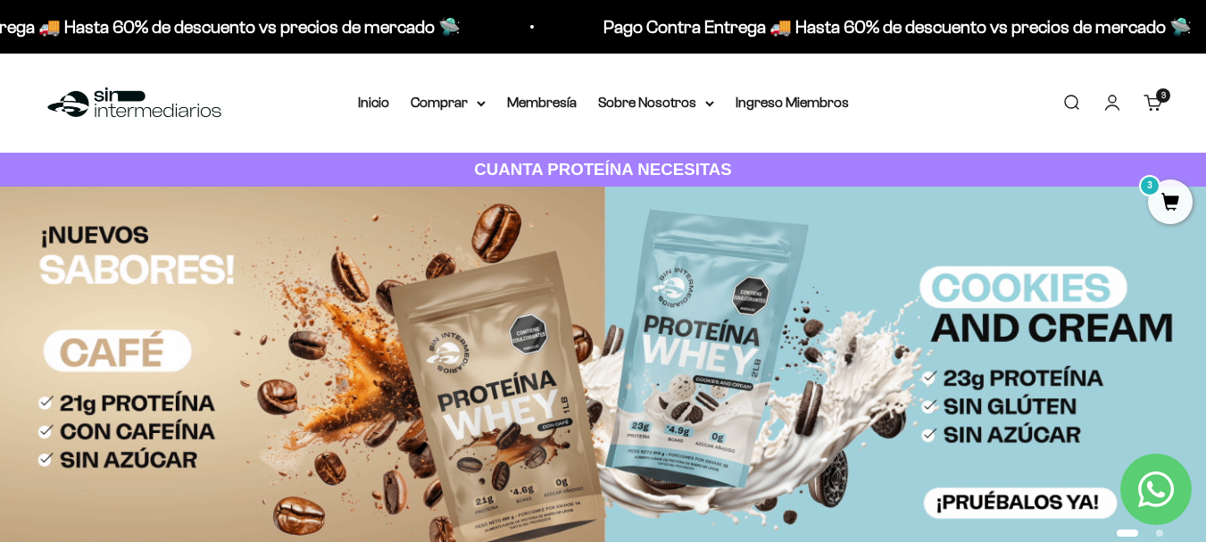
click at [1117, 110] on link "Iniciar sesión" at bounding box center [1113, 103] width 20 height 20
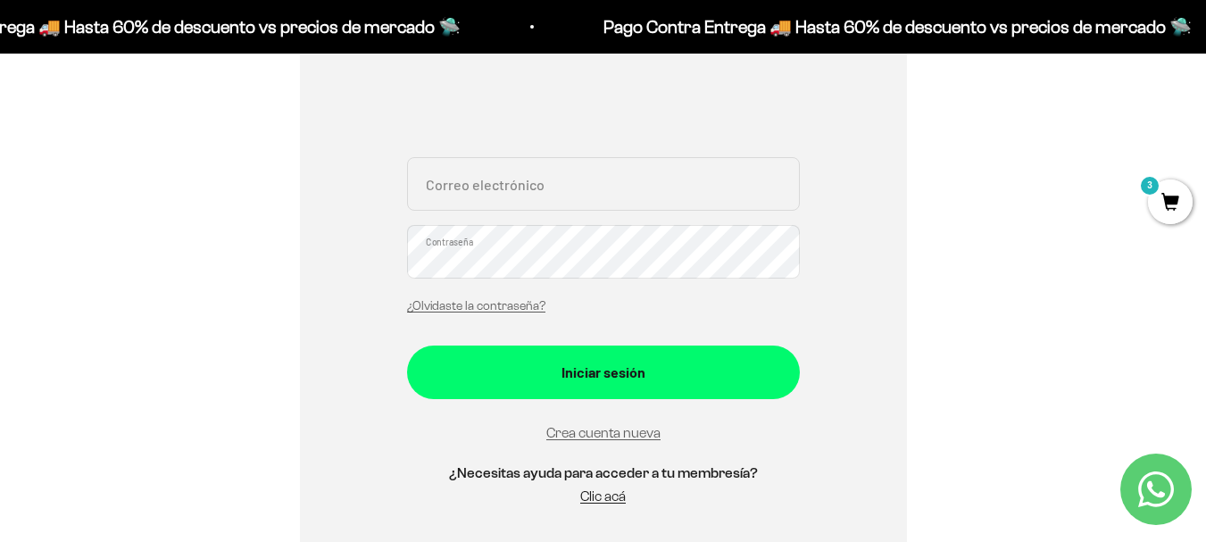
scroll to position [357, 0]
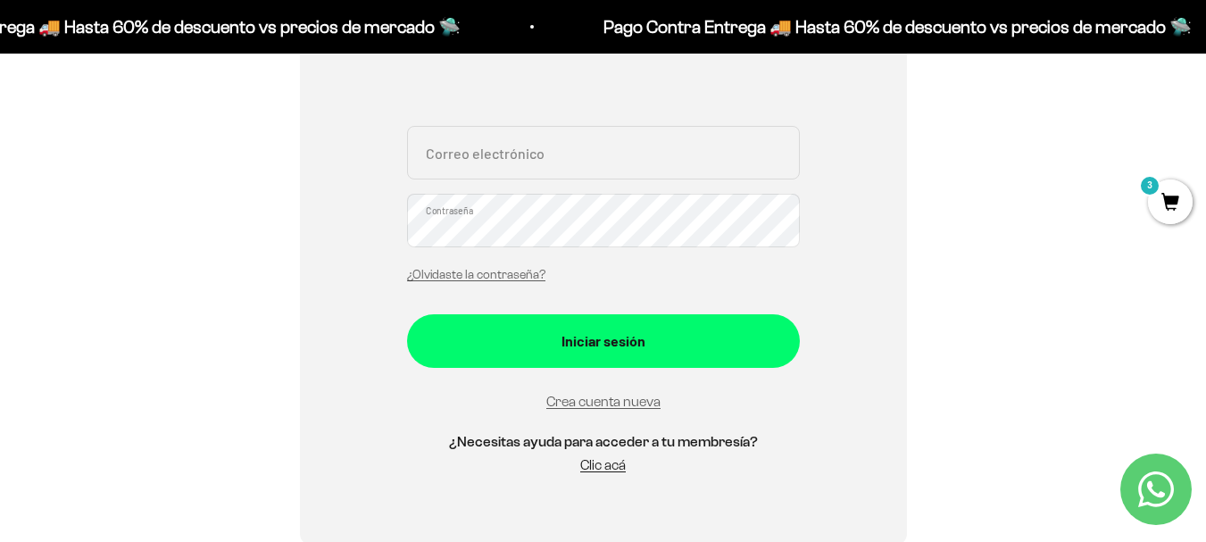
click at [609, 410] on div "Crea cuenta nueva" at bounding box center [603, 401] width 393 height 24
click at [613, 398] on link "Crea cuenta nueva" at bounding box center [603, 401] width 114 height 15
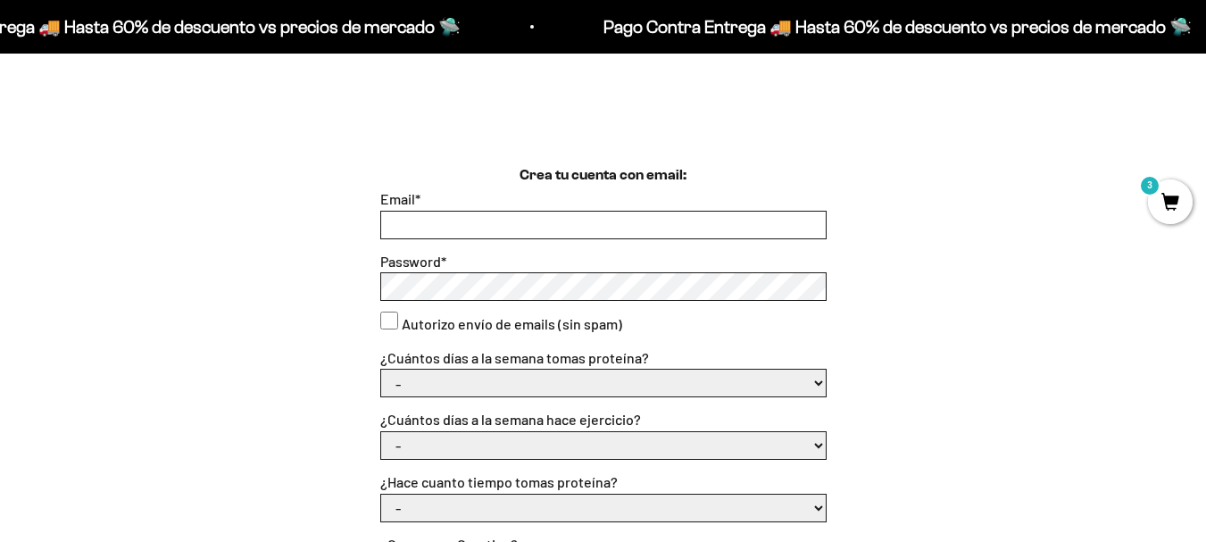
scroll to position [446, 0]
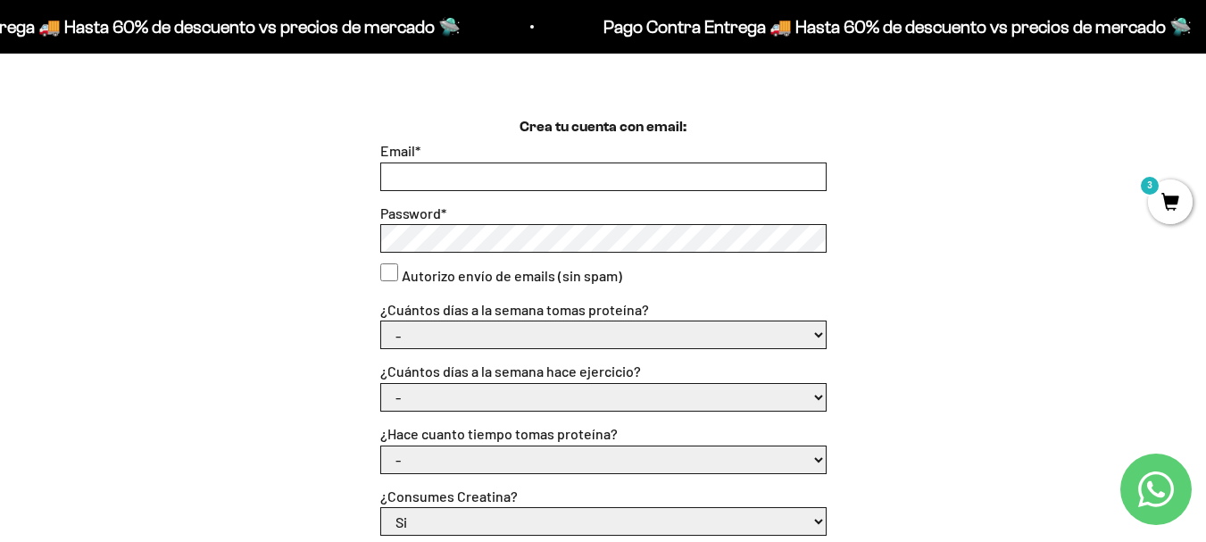
click at [652, 161] on div "Email *" at bounding box center [603, 165] width 446 height 52
click at [634, 187] on input "Email *" at bounding box center [603, 176] width 445 height 27
type input "alejandraledesma35@gmail.com"
click at [386, 279] on consent"] "Autorizo envío de emails (sin spam)" at bounding box center [389, 272] width 18 height 18
checkbox consent"] "true"
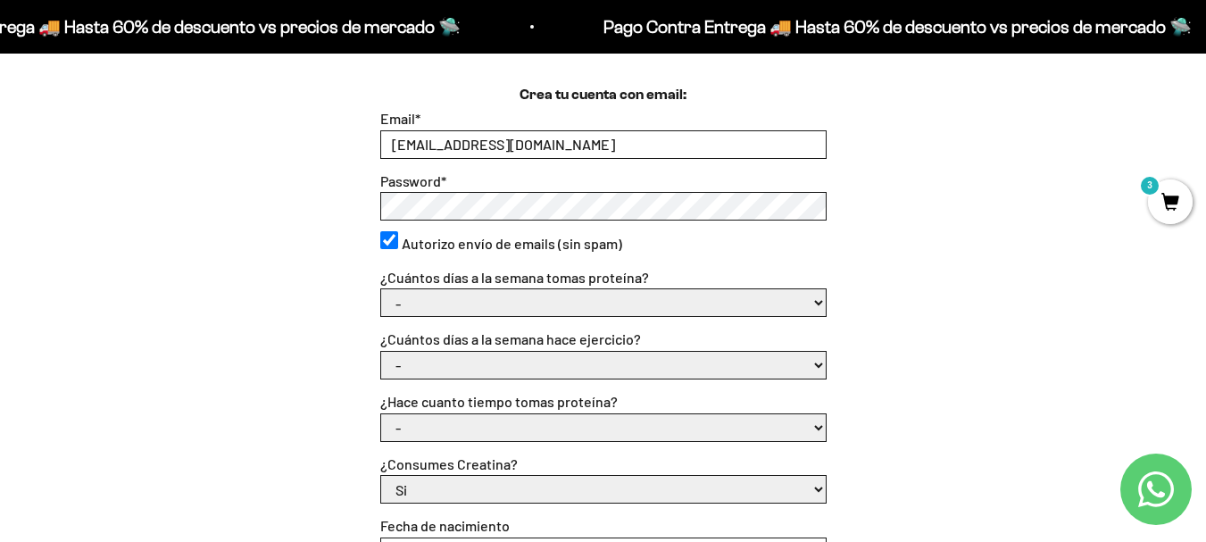
scroll to position [536, 0]
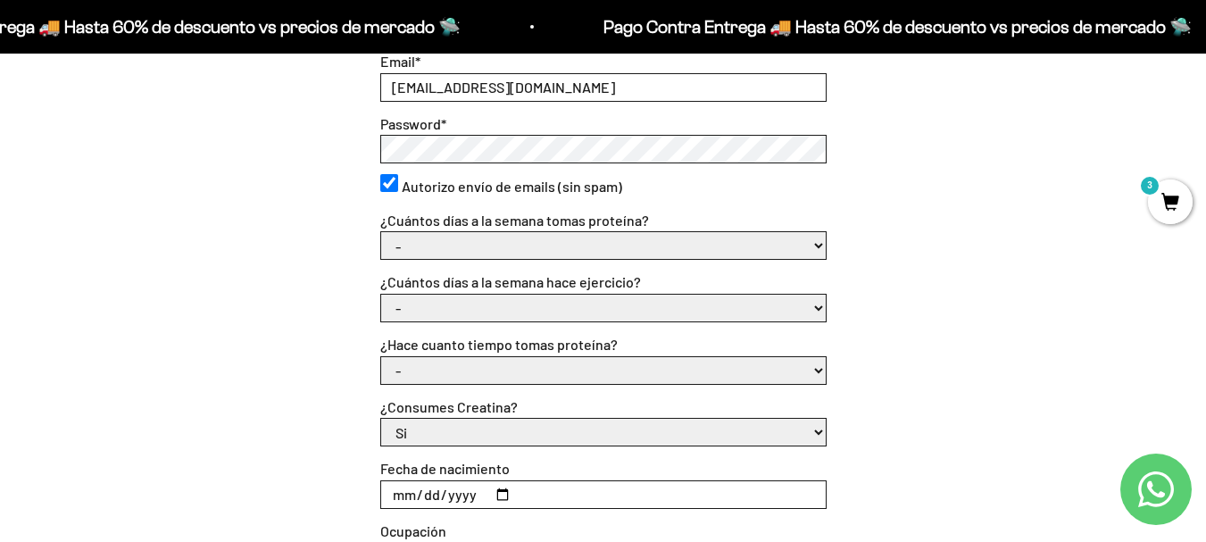
click at [815, 254] on select "- 1 o 2 3 a 5 6 o 7" at bounding box center [603, 245] width 445 height 27
select select "1 o 2"
click at [381, 232] on select "- 1 o 2 3 a 5 6 o 7" at bounding box center [603, 245] width 445 height 27
click at [436, 323] on form "Email * alejandraledesma35@gmail.com Password * Autorizo envío de emails (sin s…" at bounding box center [603, 373] width 446 height 647
click at [434, 320] on select "- No hago 1 a 2 días 3 a 5 días 6 o 7 días" at bounding box center [603, 308] width 445 height 27
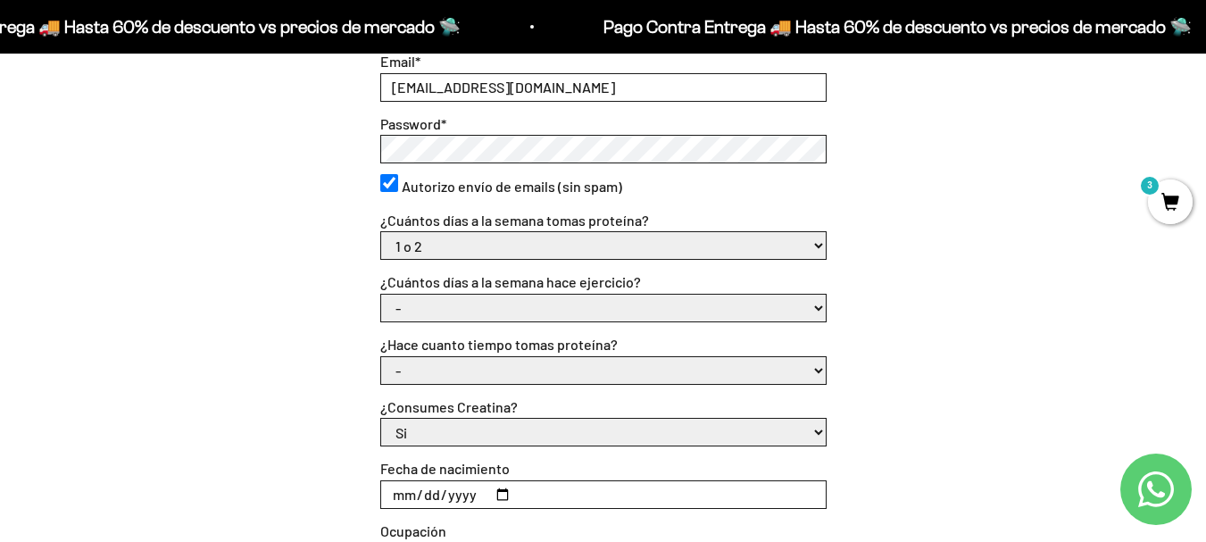
select select "3 a 5 días"
click at [381, 295] on select "- No hago 1 a 2 días 3 a 5 días 6 o 7 días" at bounding box center [603, 308] width 445 height 27
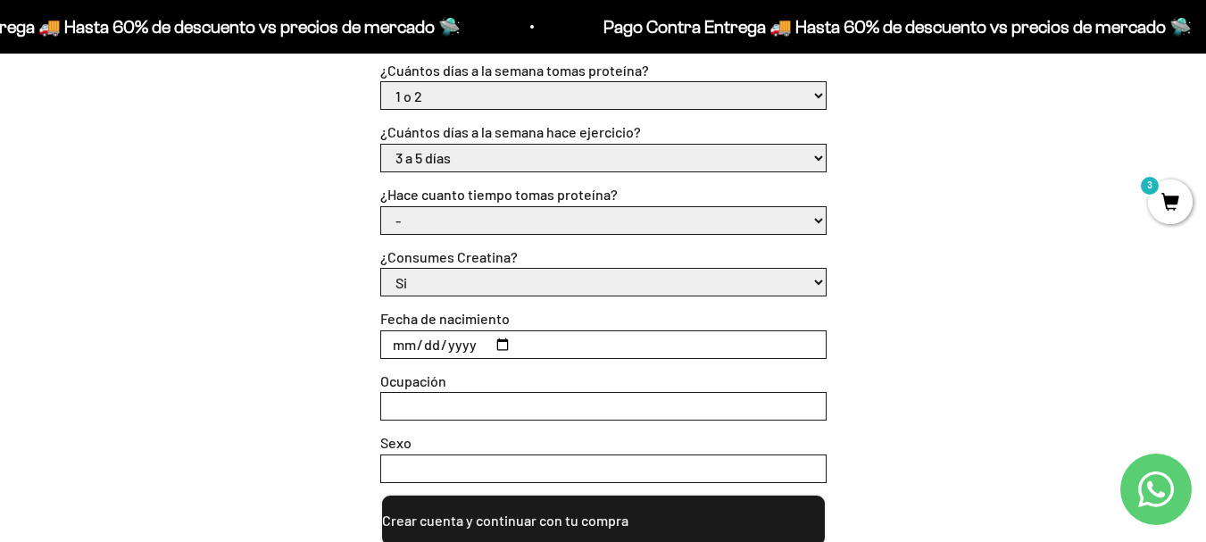
scroll to position [714, 0]
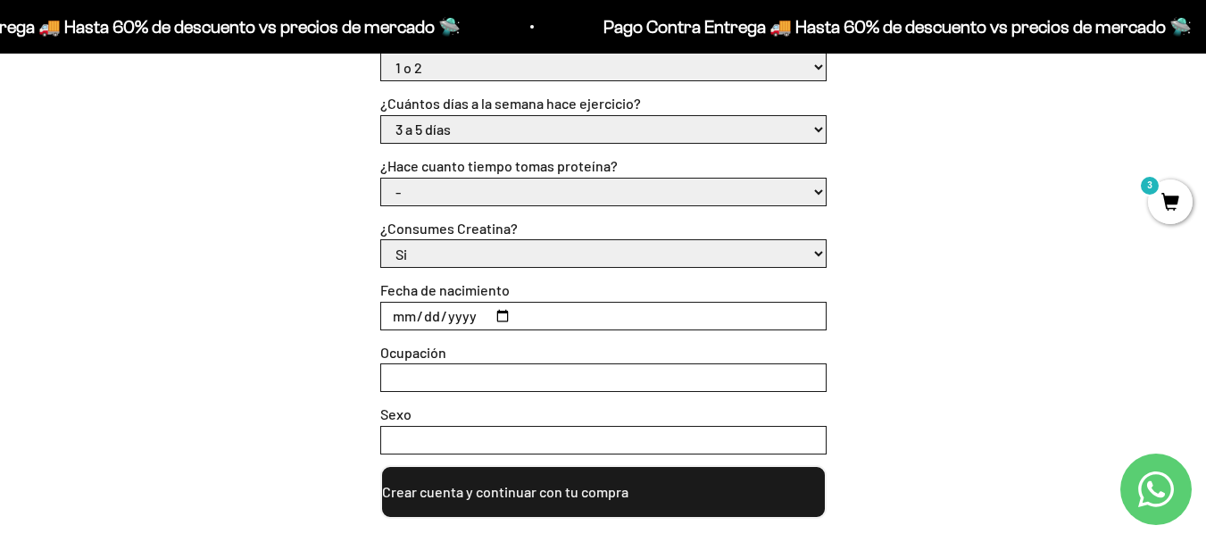
click at [457, 184] on select "- Apenas estoy empezando Menos de 6 meses Más de 6 meses Hace más de un año" at bounding box center [603, 192] width 445 height 27
select select "Apenas estoy empezando"
click at [381, 179] on select "- Apenas estoy empezando Menos de 6 meses Más de 6 meses Hace más de un año" at bounding box center [603, 192] width 445 height 27
click at [467, 251] on select "Si No" at bounding box center [603, 253] width 445 height 27
select select "No"
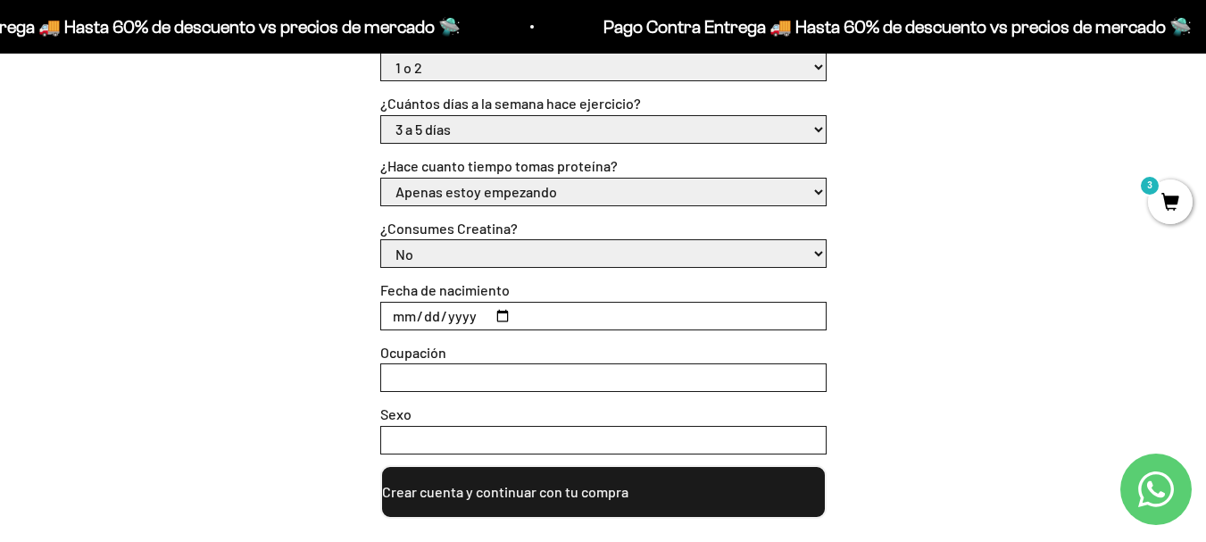
click at [381, 240] on select "Si No" at bounding box center [603, 253] width 445 height 27
click at [440, 316] on input "Fecha de nacimiento" at bounding box center [603, 316] width 445 height 27
type input "1992-03-08"
click at [468, 358] on div "Ocupación" at bounding box center [603, 367] width 446 height 52
click at [465, 372] on input "Ocupación" at bounding box center [603, 377] width 445 height 27
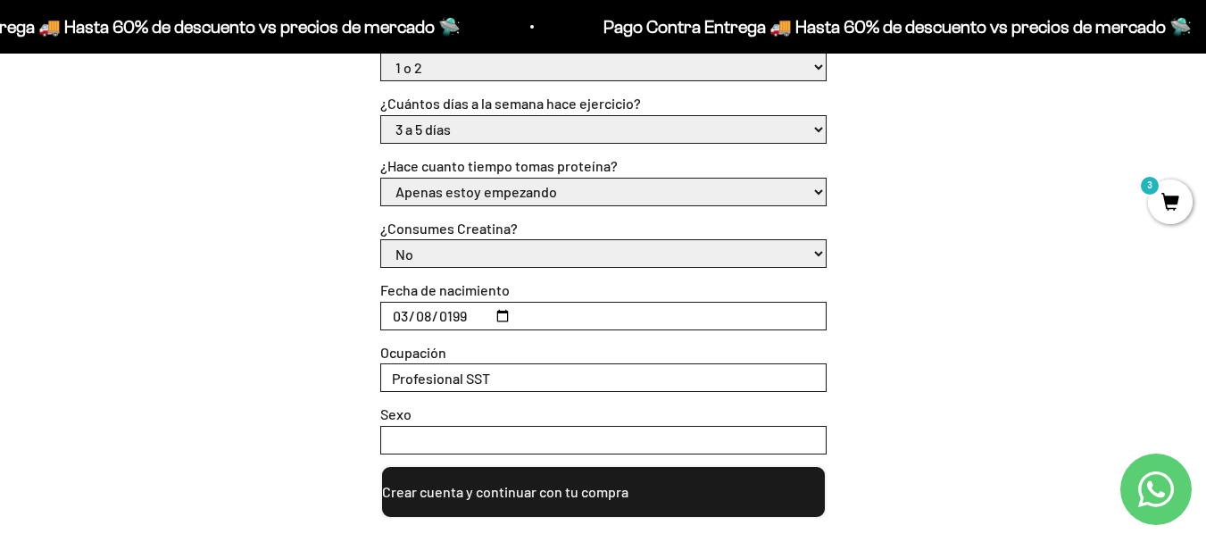
type input "Profesional SST"
click at [470, 441] on input "Sexo" at bounding box center [603, 440] width 445 height 27
type input "f"
type input "F"
click at [463, 492] on button "Crear cuenta y continuar con tu compra" at bounding box center [603, 492] width 446 height 54
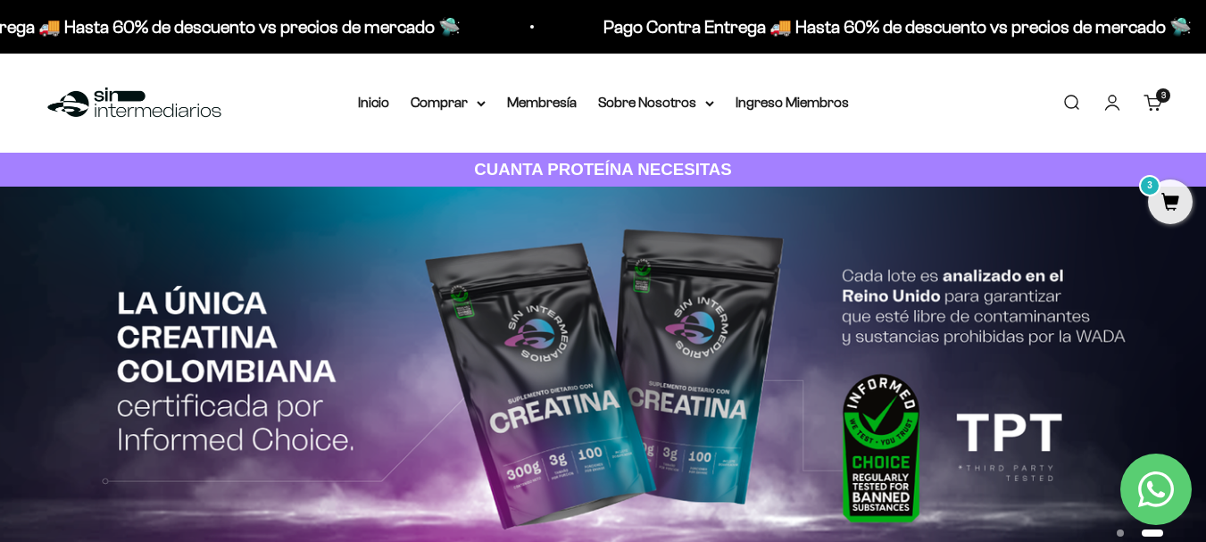
click at [1154, 206] on span "3" at bounding box center [1170, 201] width 45 height 45
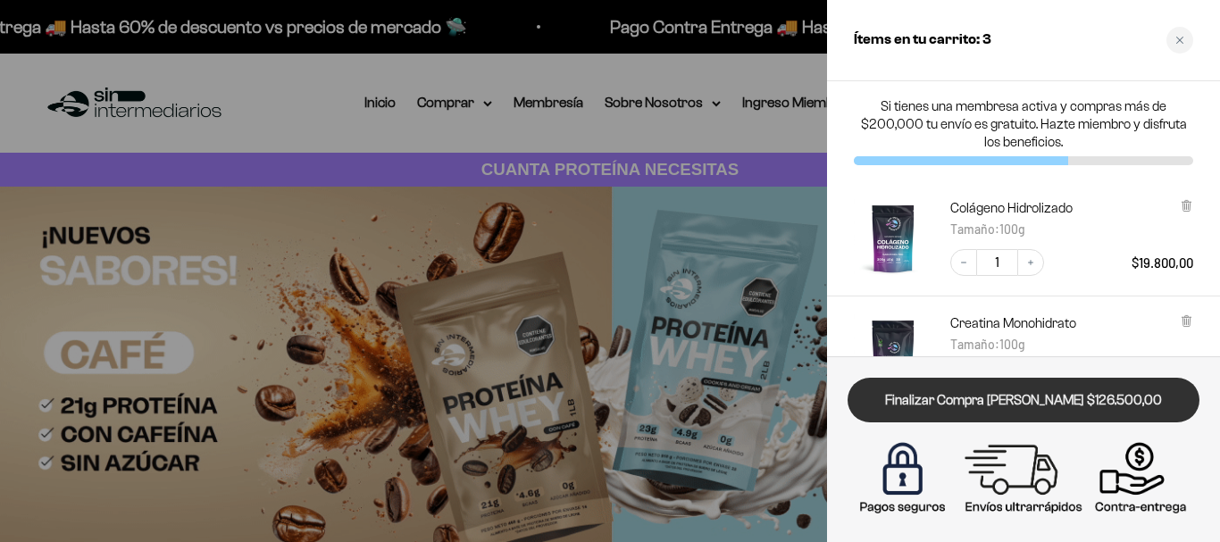
click at [1072, 390] on link "Finalizar Compra [PERSON_NAME] $126.500,00" at bounding box center [1023, 401] width 352 height 46
